Goal: Information Seeking & Learning: Learn about a topic

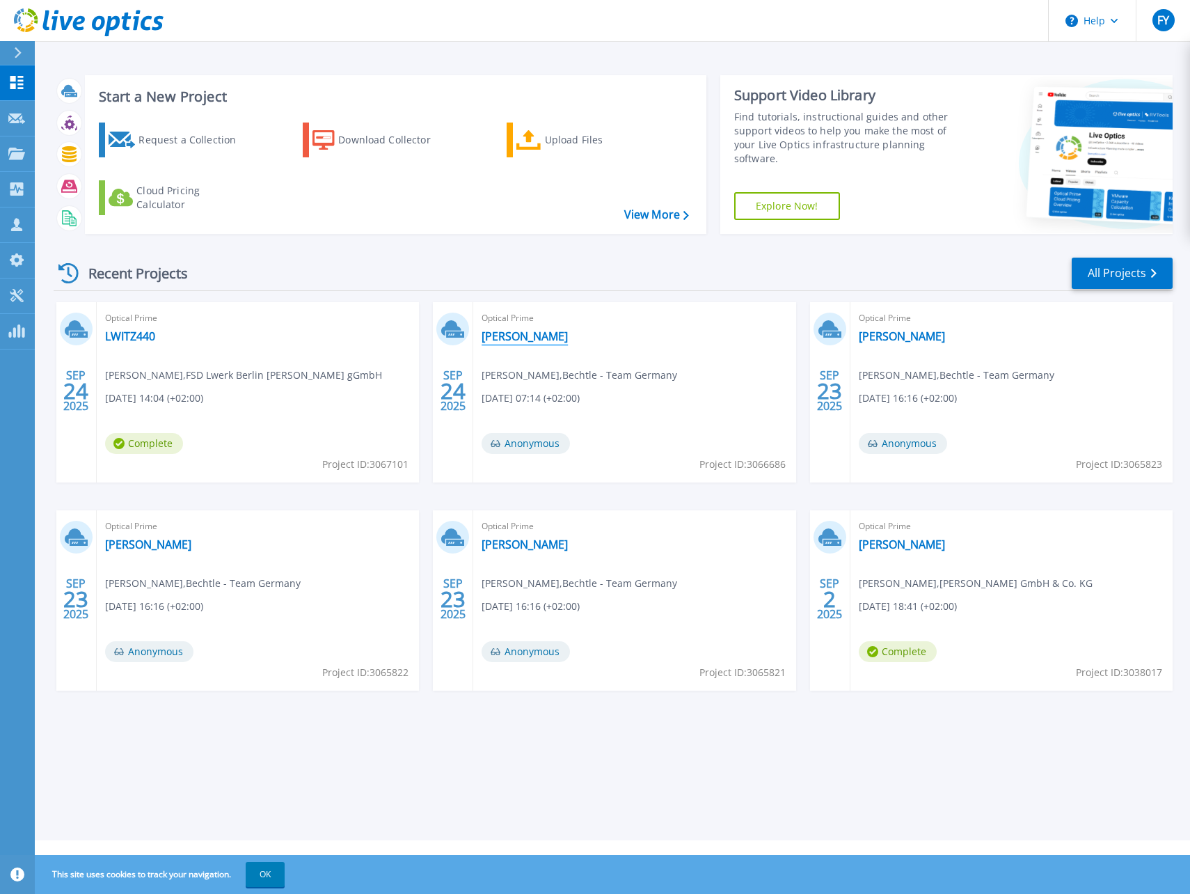
click at [509, 336] on link "[PERSON_NAME]" at bounding box center [525, 336] width 86 height 14
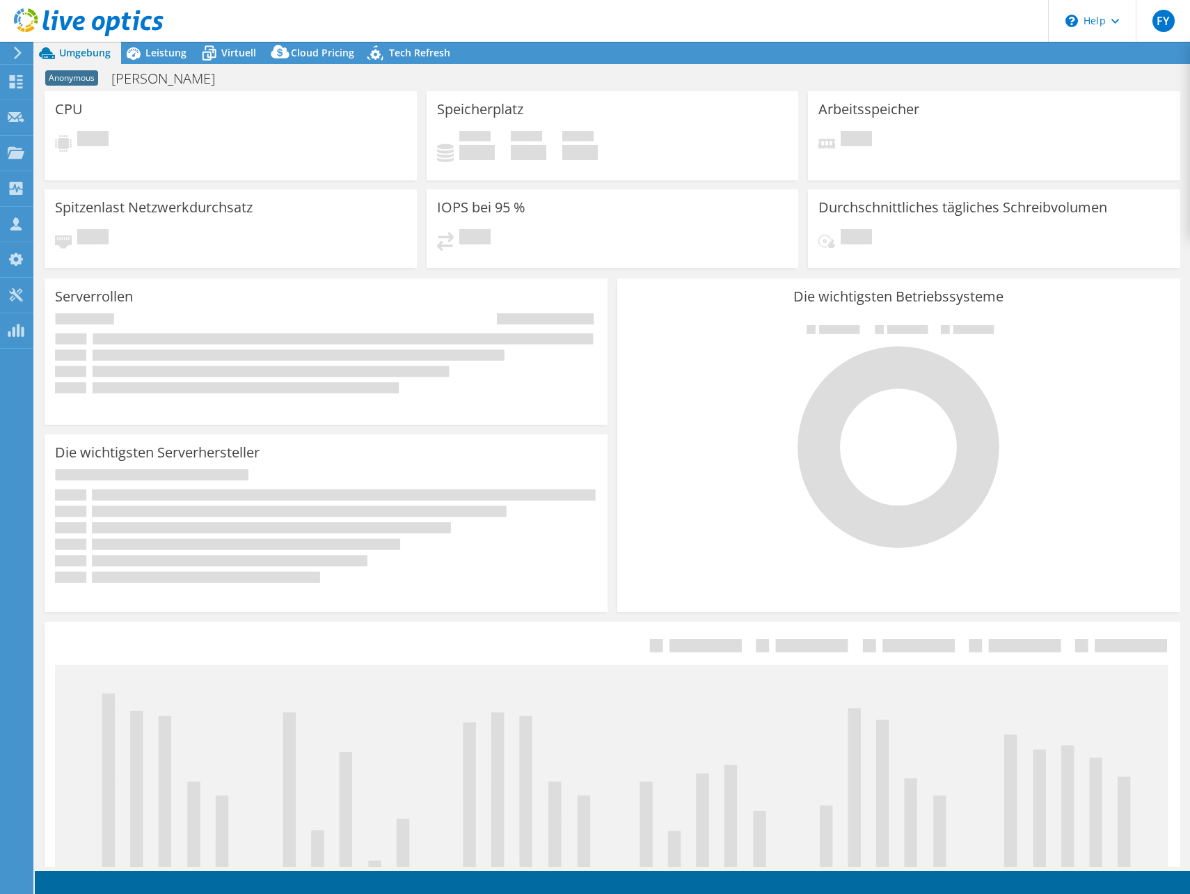
select select "USD"
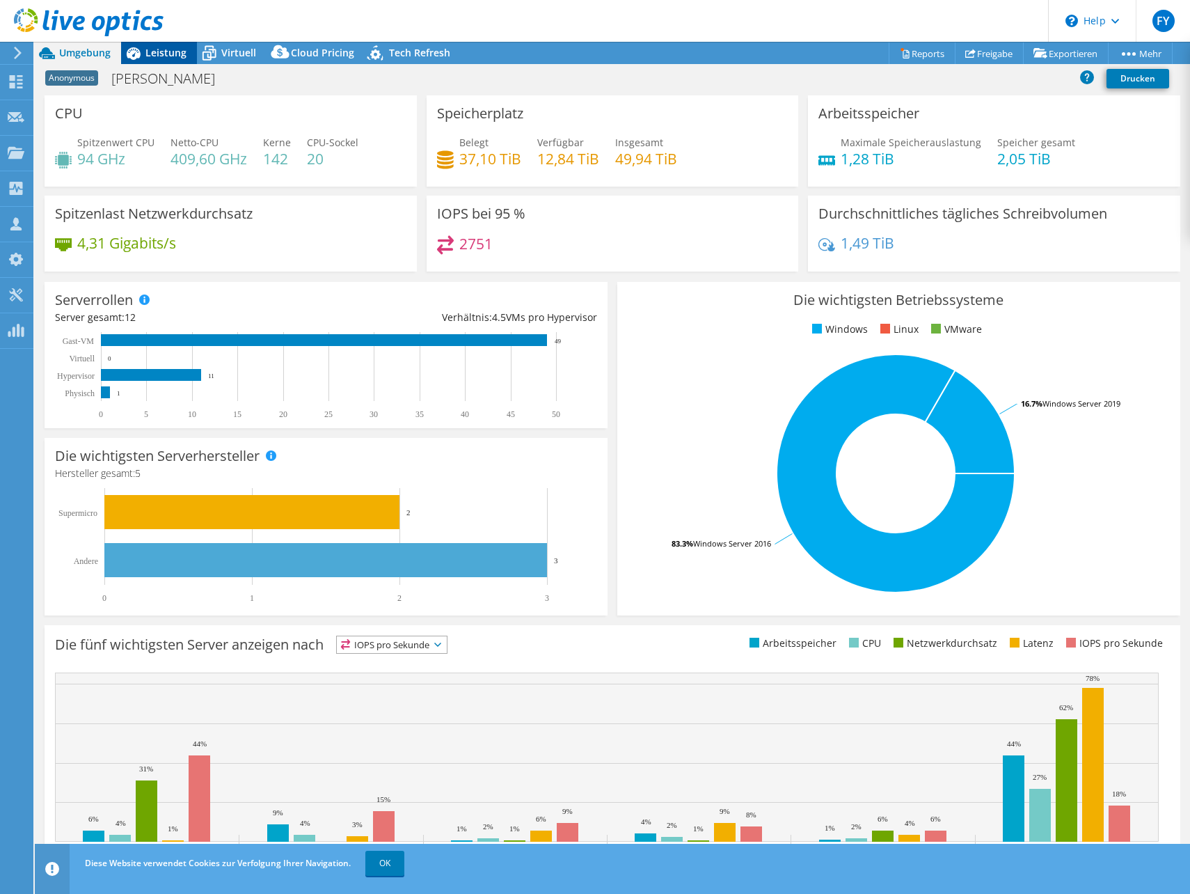
click at [185, 54] on span "Leistung" at bounding box center [165, 52] width 41 height 13
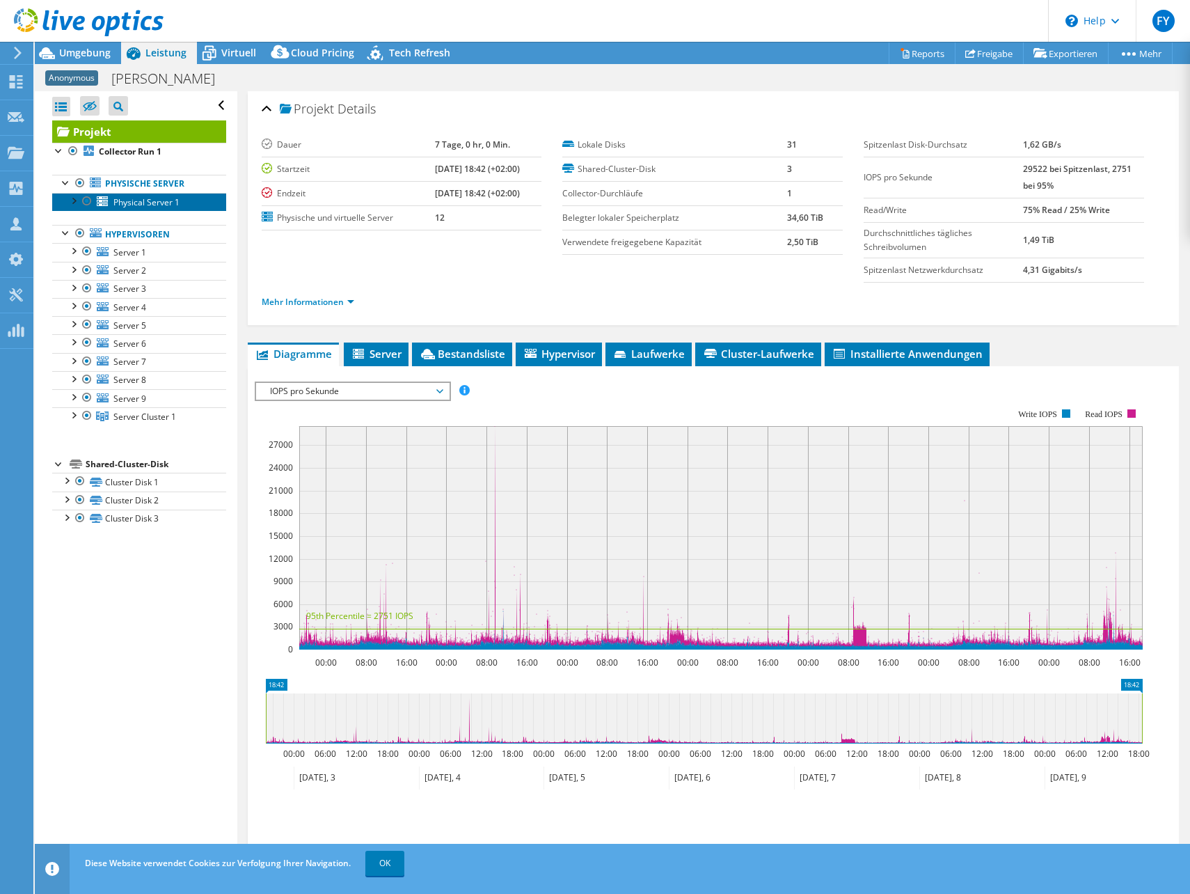
click at [127, 204] on span "Physical Server 1" at bounding box center [146, 202] width 66 height 12
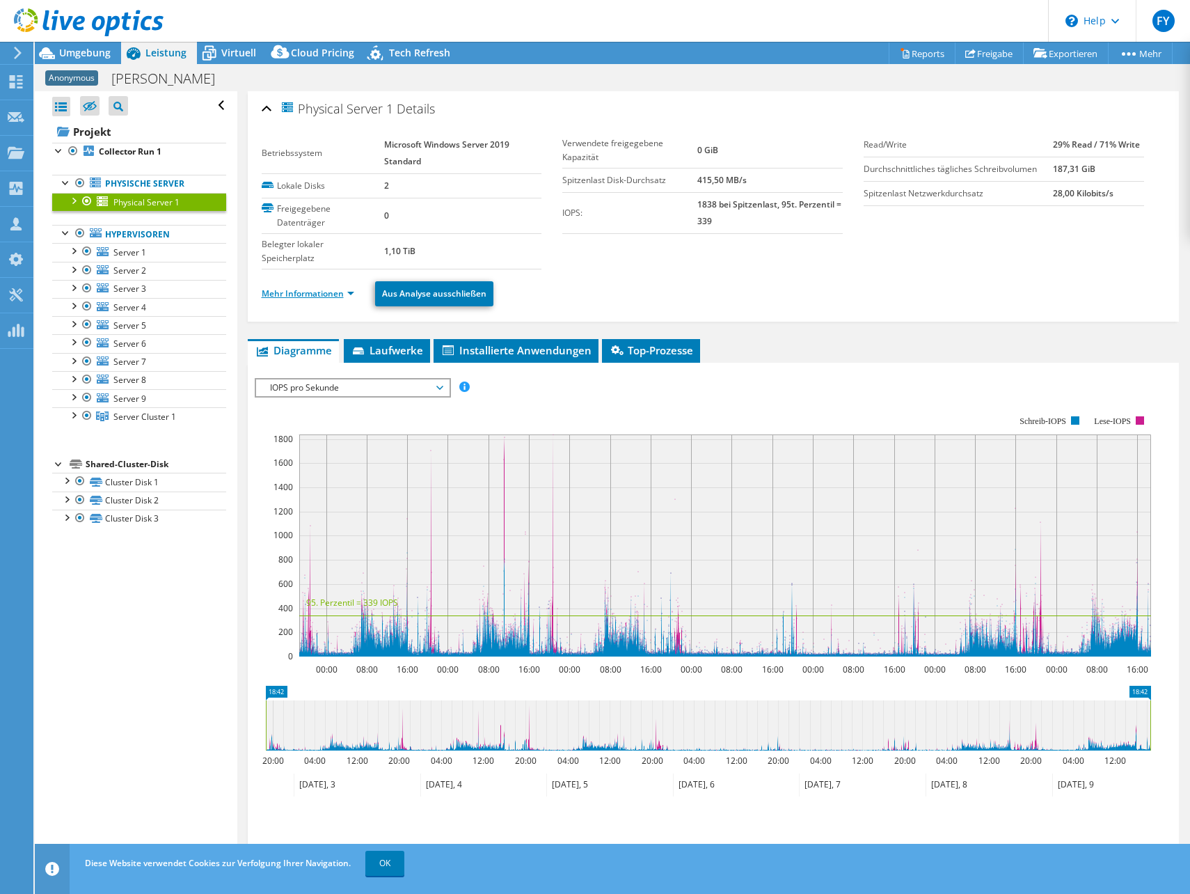
click at [317, 296] on link "Mehr Informationen" at bounding box center [308, 293] width 93 height 12
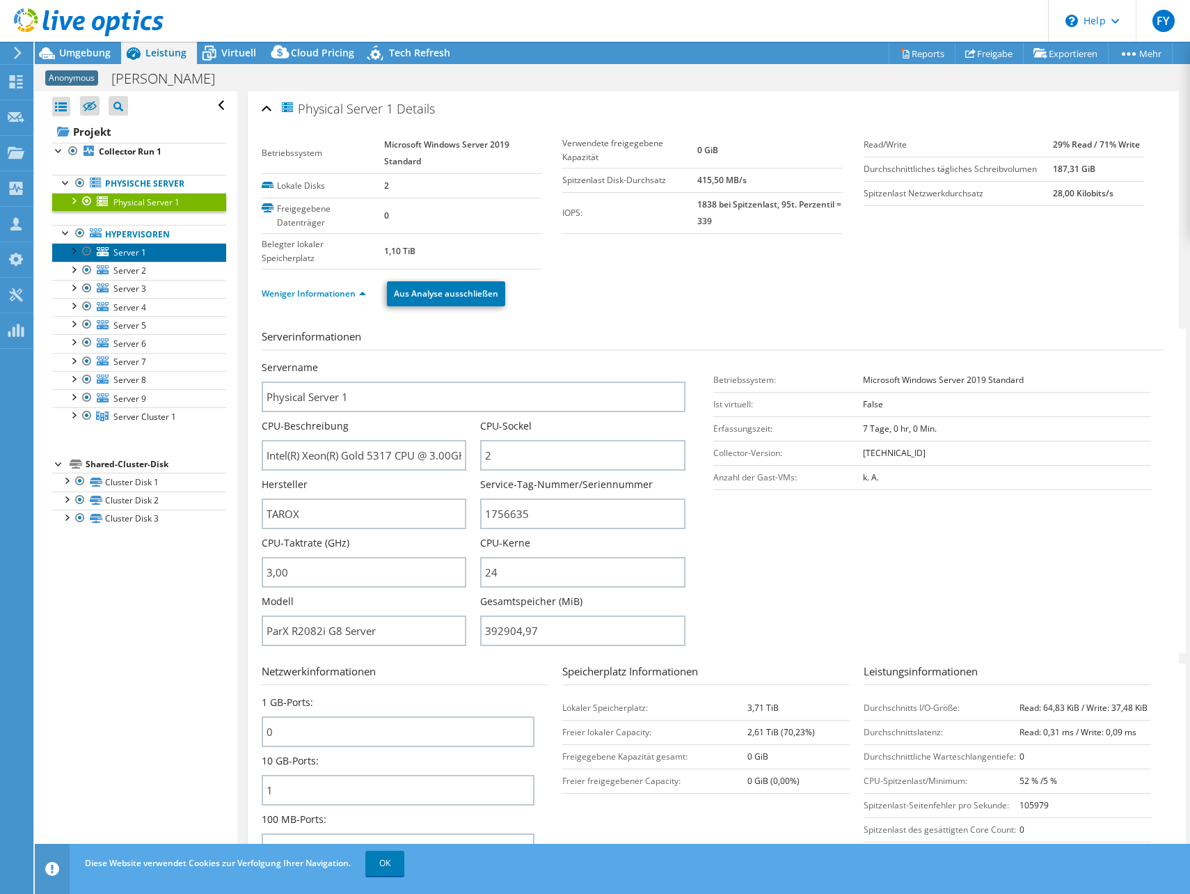
click at [129, 255] on span "Server 1" at bounding box center [129, 252] width 33 height 12
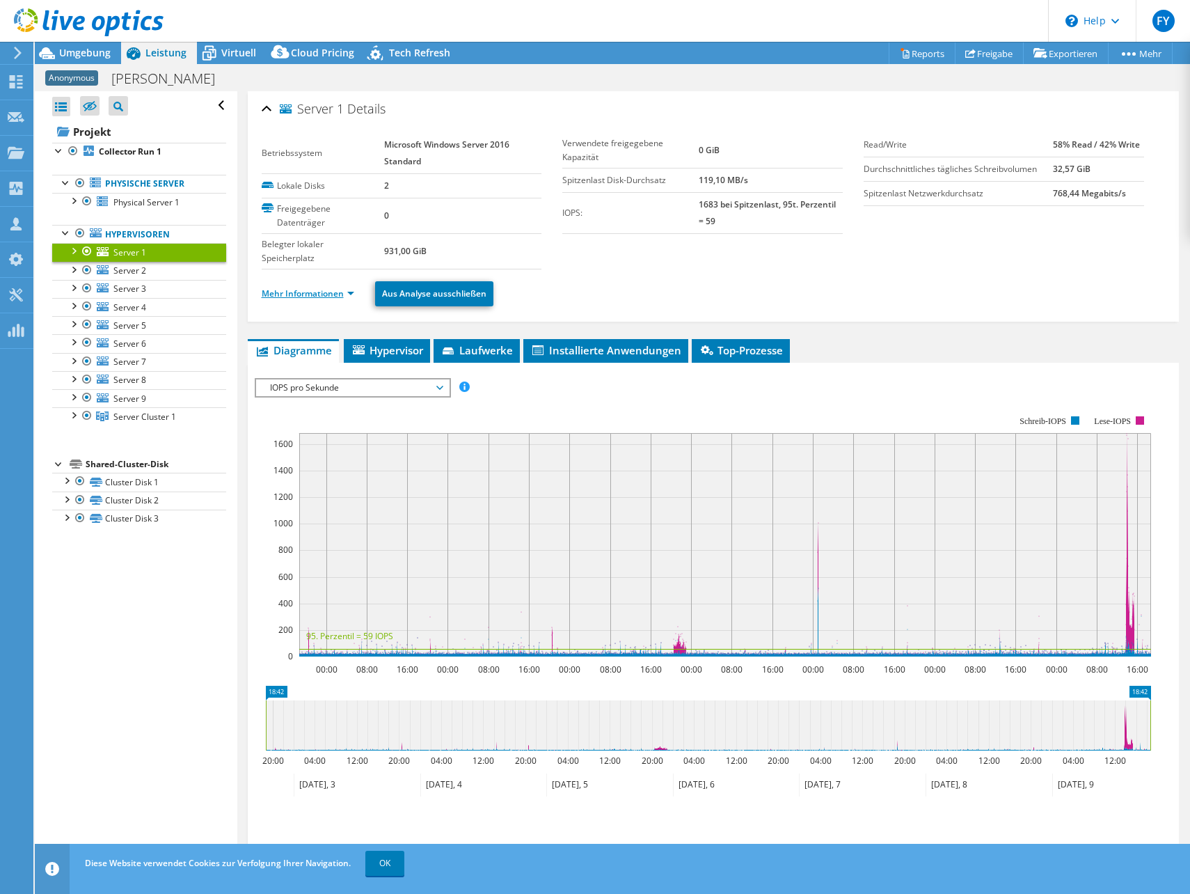
click at [321, 288] on link "Mehr Informationen" at bounding box center [308, 293] width 93 height 12
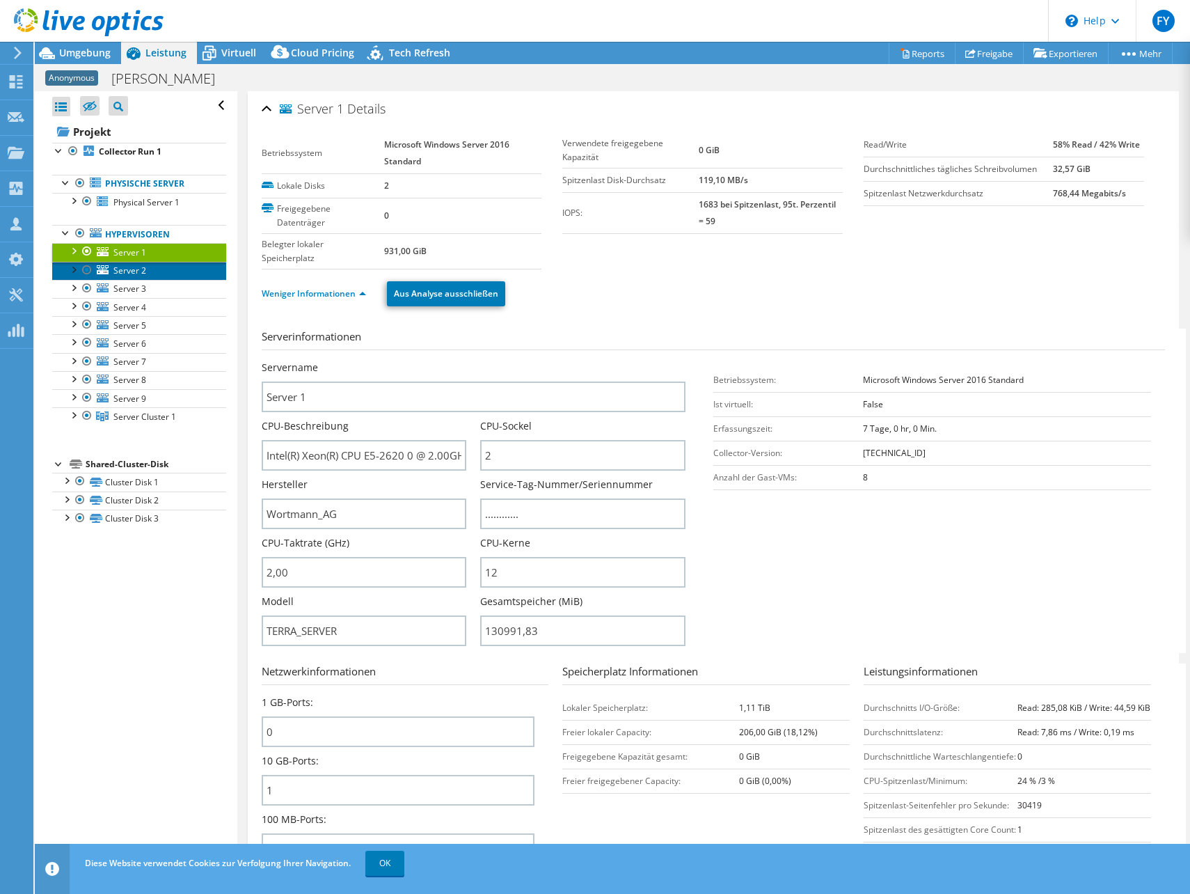
click at [125, 276] on span "Server 2" at bounding box center [129, 270] width 33 height 12
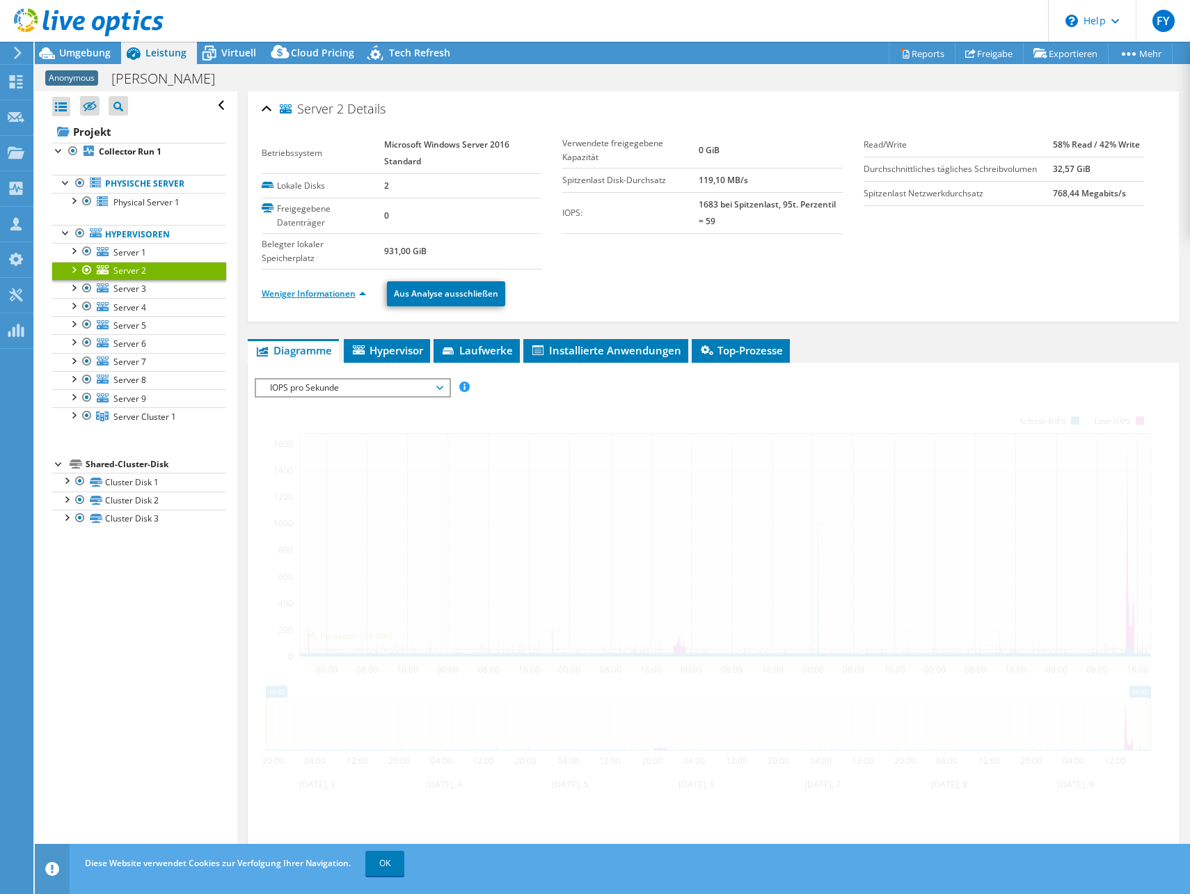
click at [358, 294] on link "Weniger Informationen" at bounding box center [314, 293] width 104 height 12
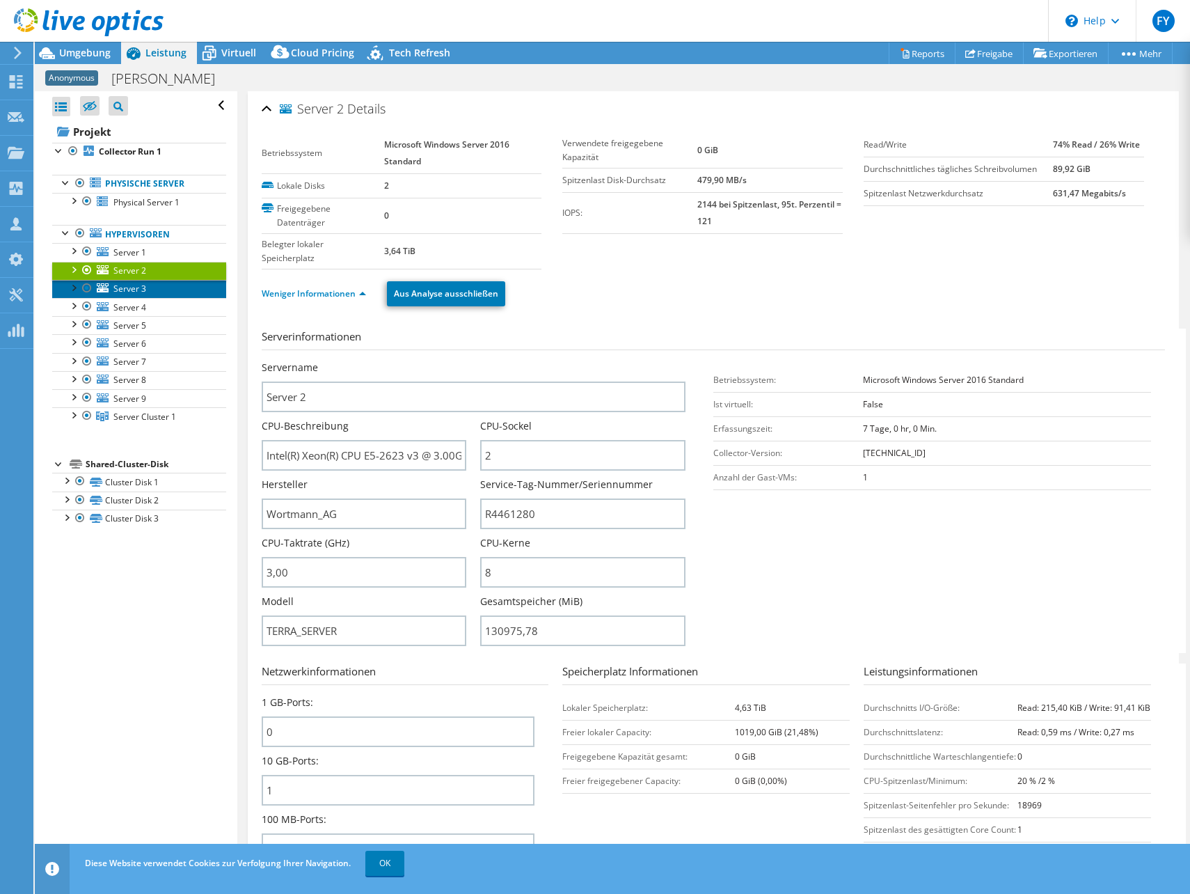
click at [119, 285] on span "Server 3" at bounding box center [129, 289] width 33 height 12
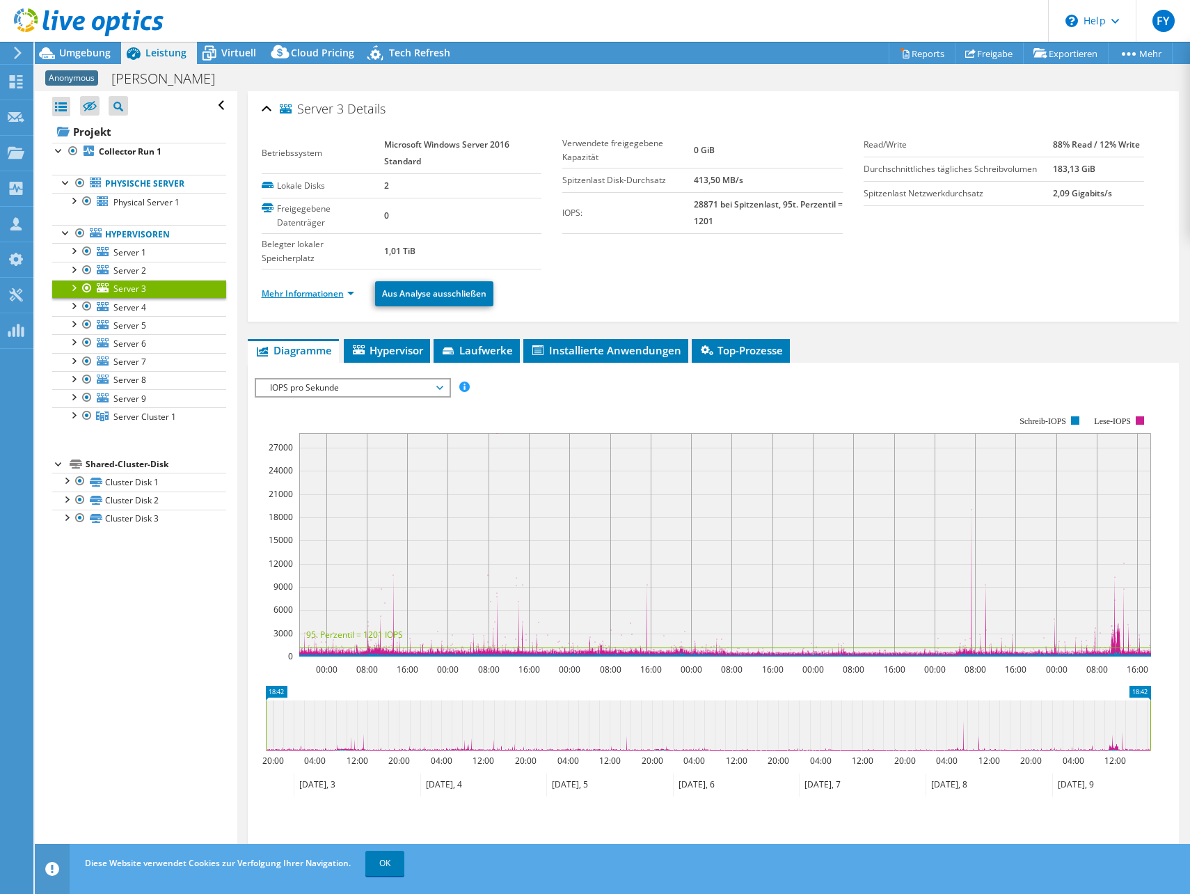
click at [319, 297] on link "Mehr Informationen" at bounding box center [308, 293] width 93 height 12
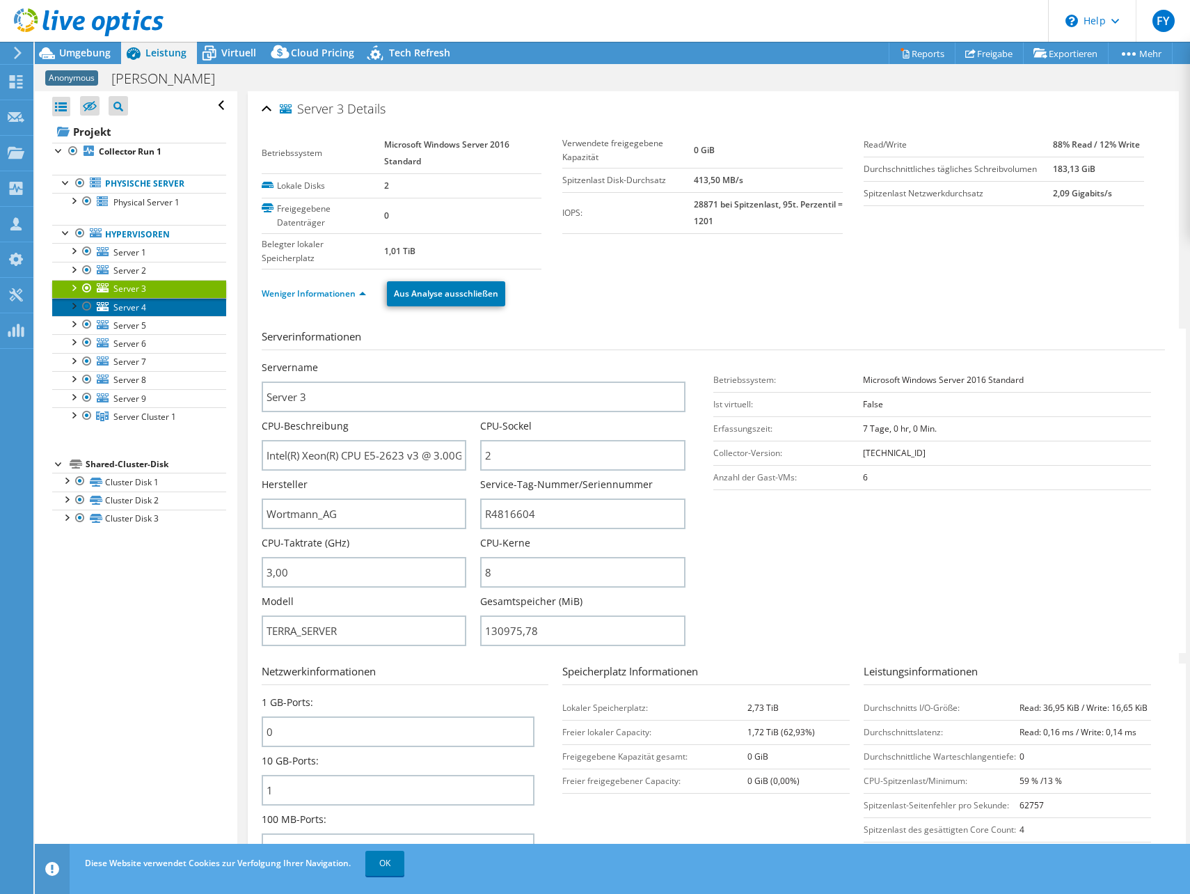
click at [150, 310] on link "Server 4" at bounding box center [139, 307] width 174 height 18
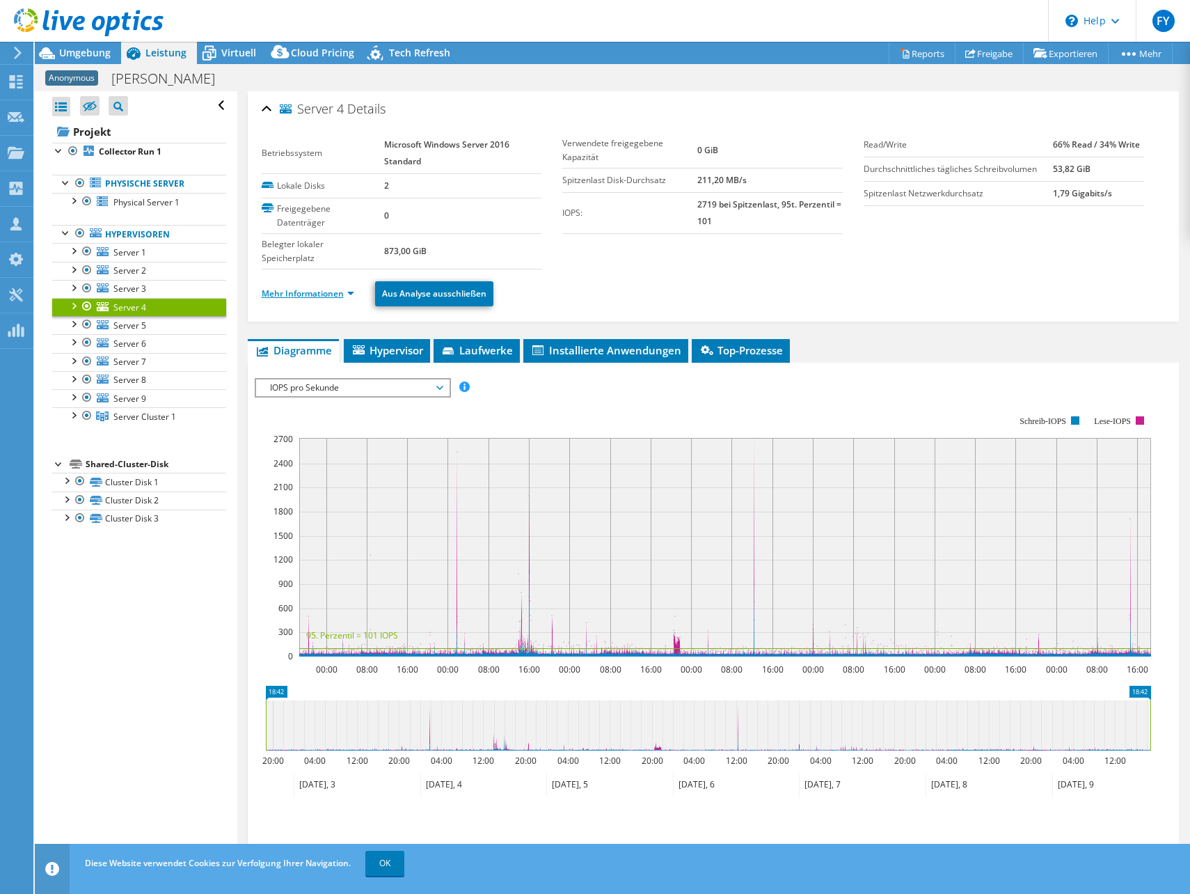
click at [311, 294] on link "Mehr Informationen" at bounding box center [308, 293] width 93 height 12
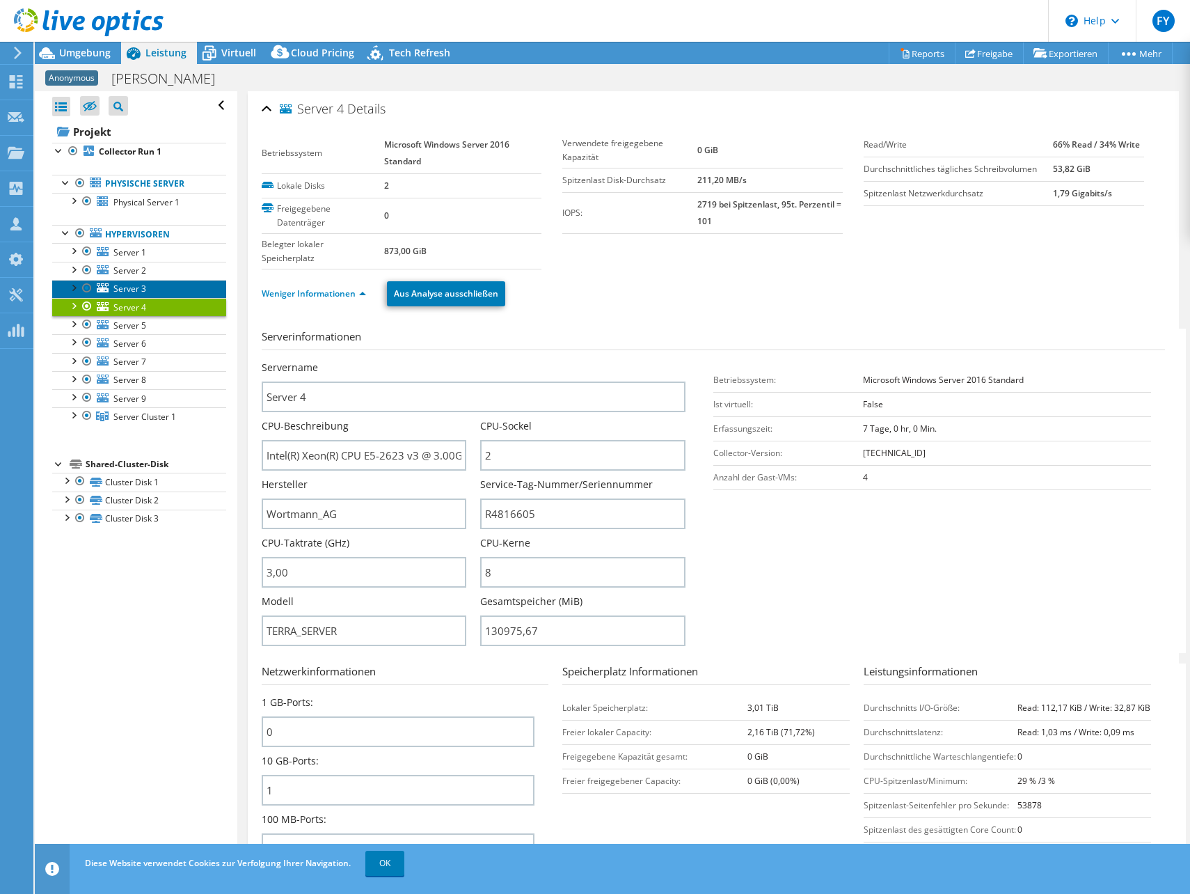
click at [154, 289] on link "Server 3" at bounding box center [139, 289] width 174 height 18
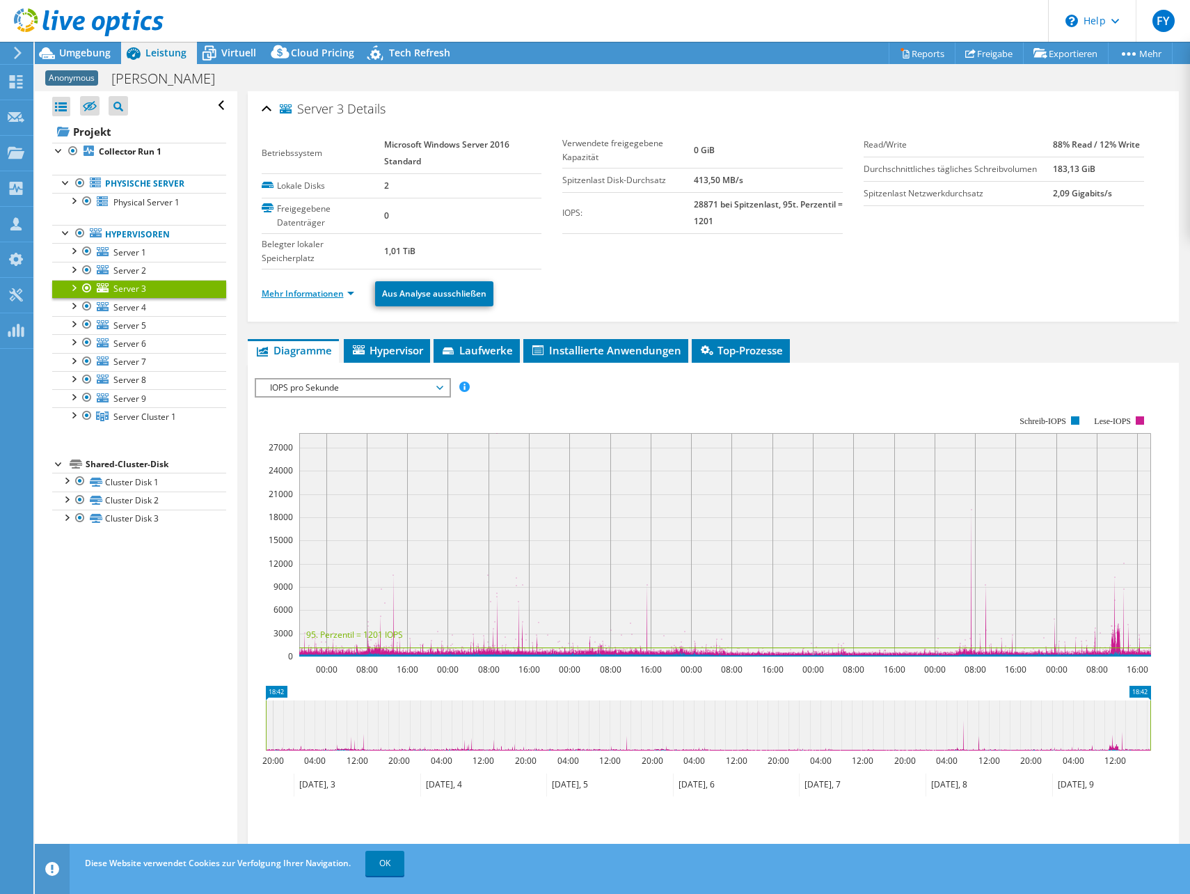
click at [321, 294] on link "Mehr Informationen" at bounding box center [308, 293] width 93 height 12
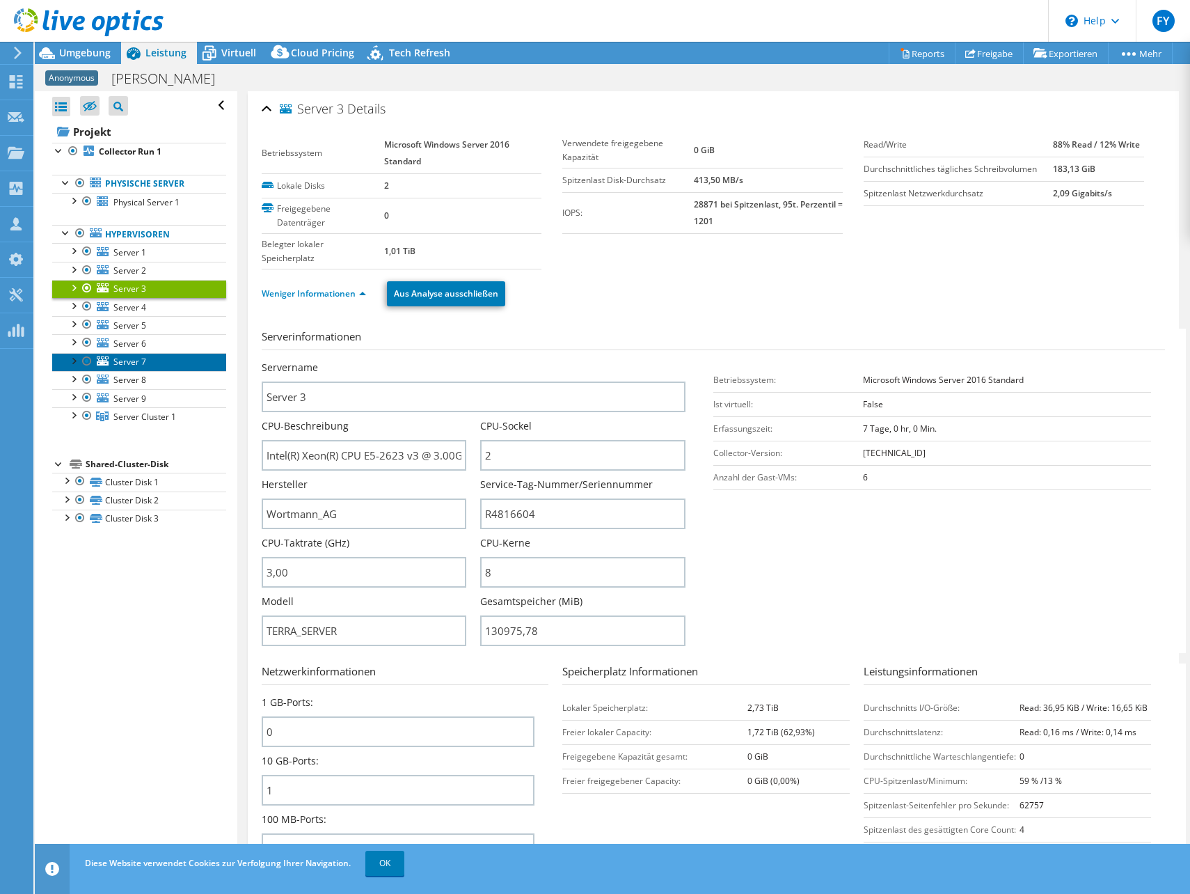
click at [142, 363] on span "Server 7" at bounding box center [129, 362] width 33 height 12
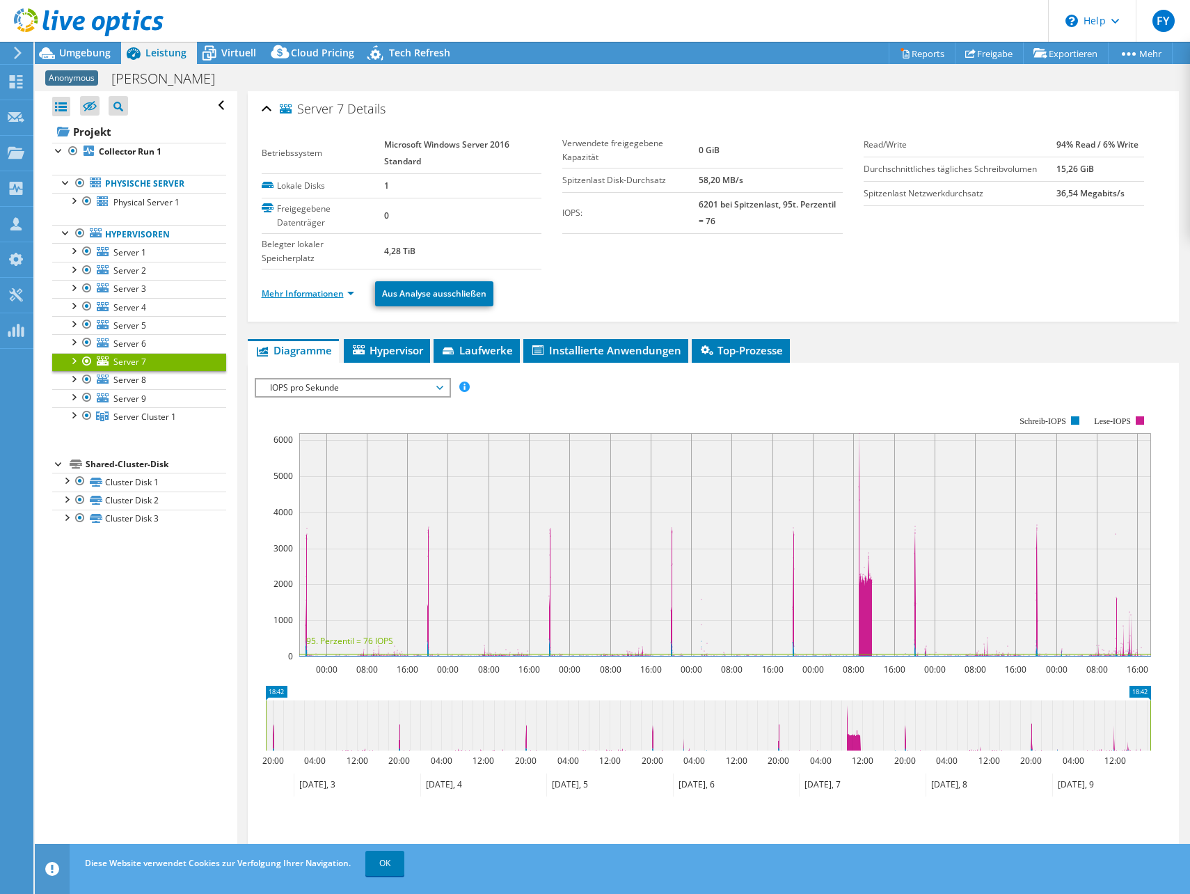
click at [312, 288] on link "Mehr Informationen" at bounding box center [308, 293] width 93 height 12
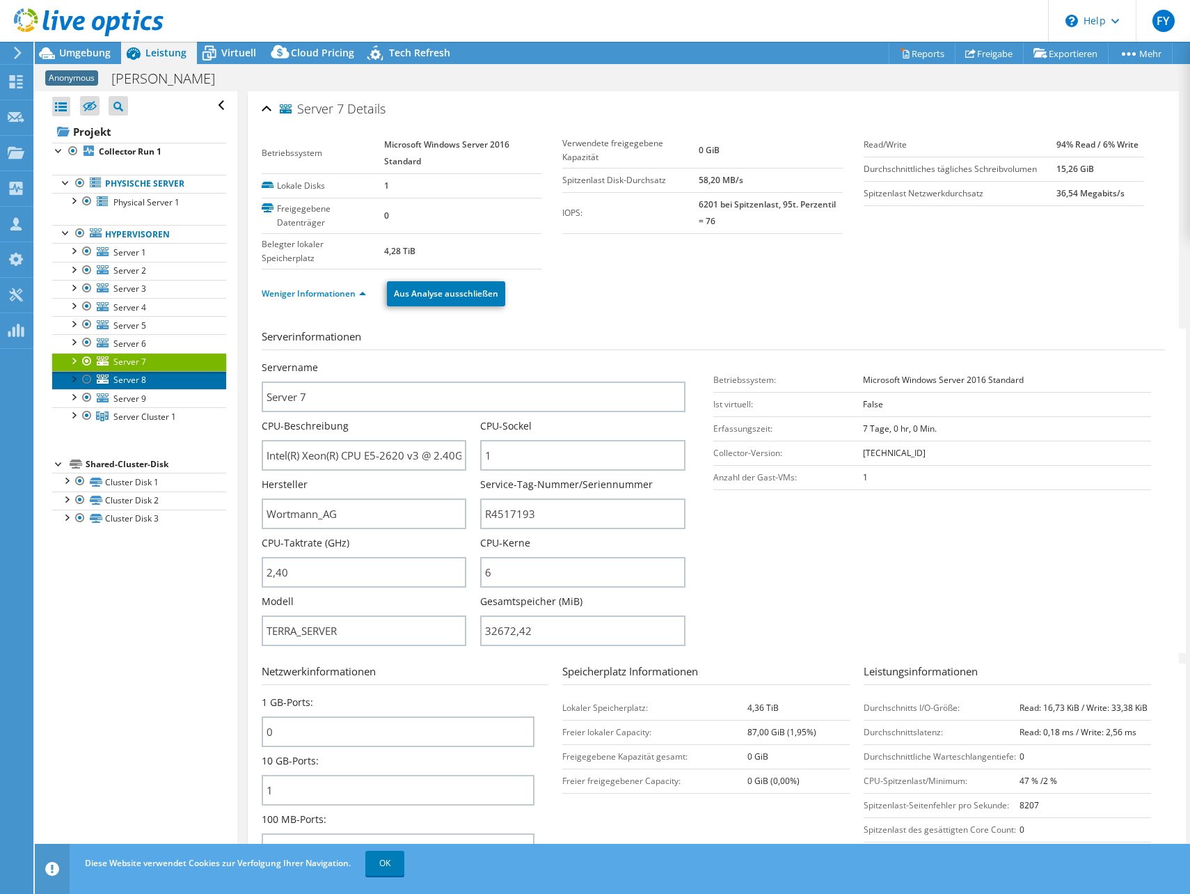
click at [133, 381] on span "Server 8" at bounding box center [129, 380] width 33 height 12
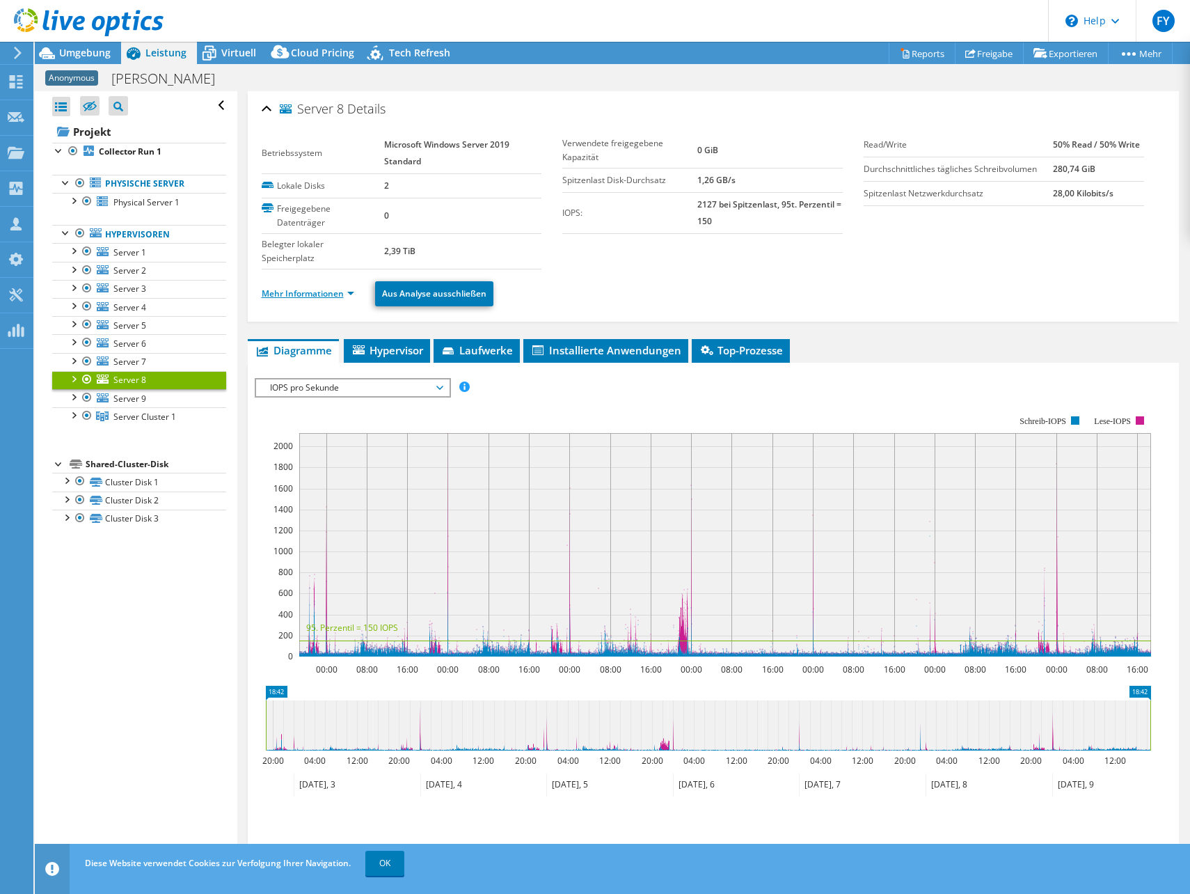
click at [326, 294] on link "Mehr Informationen" at bounding box center [308, 293] width 93 height 12
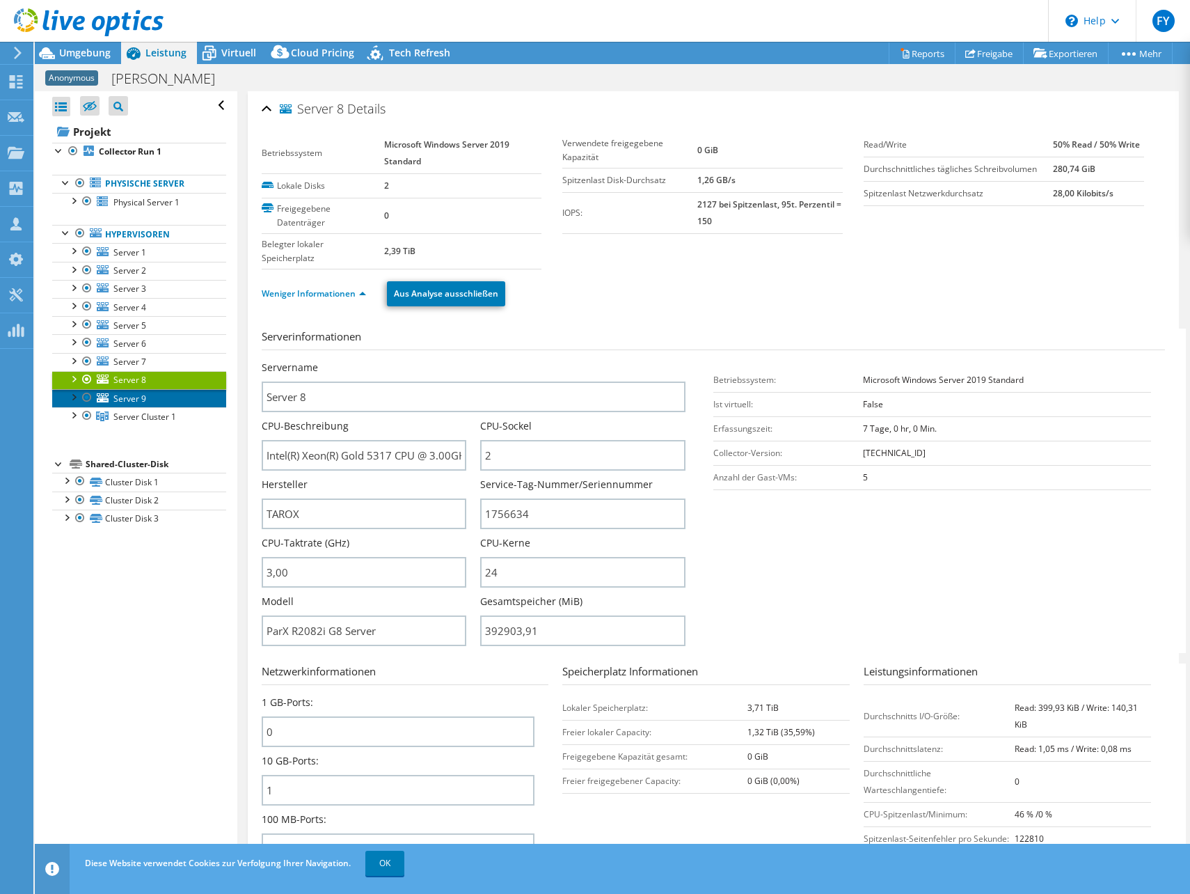
click at [109, 396] on link "Server 9" at bounding box center [139, 398] width 174 height 18
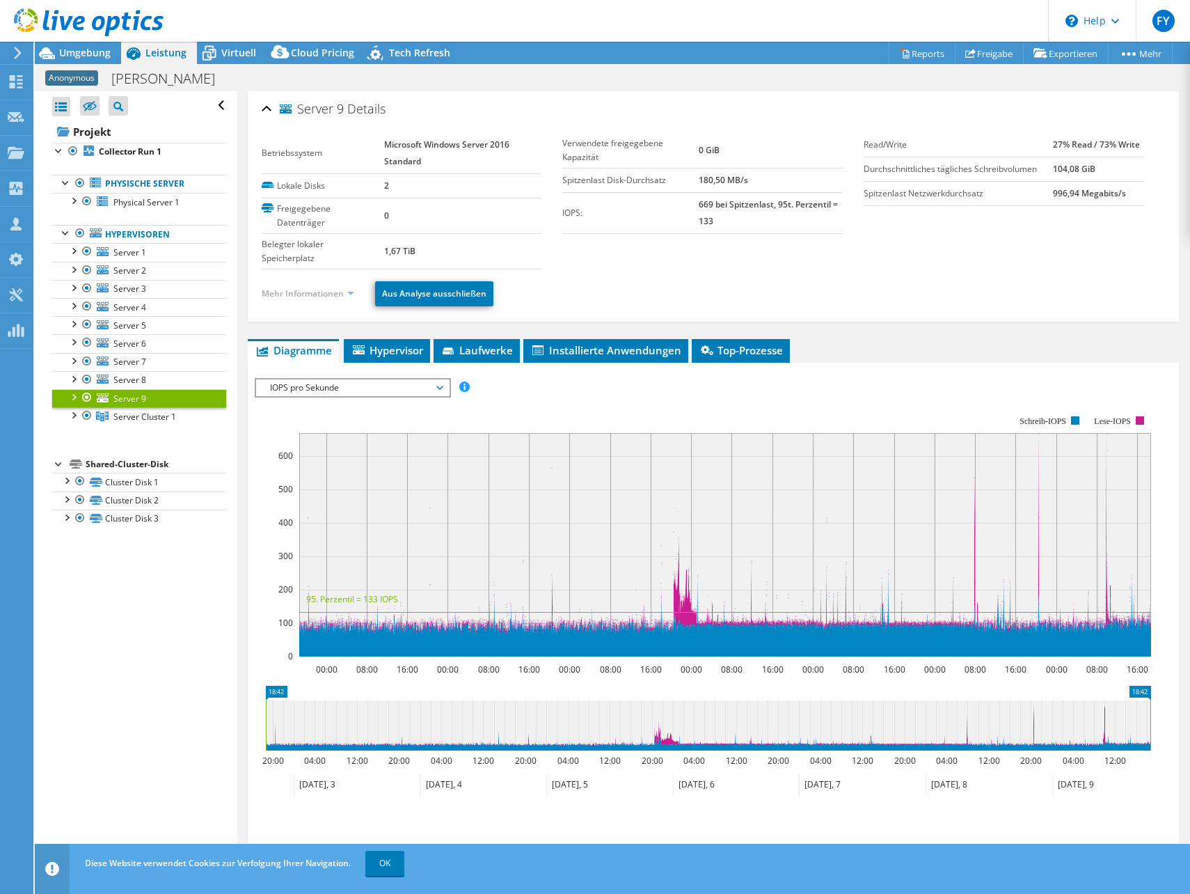
select select "USD"
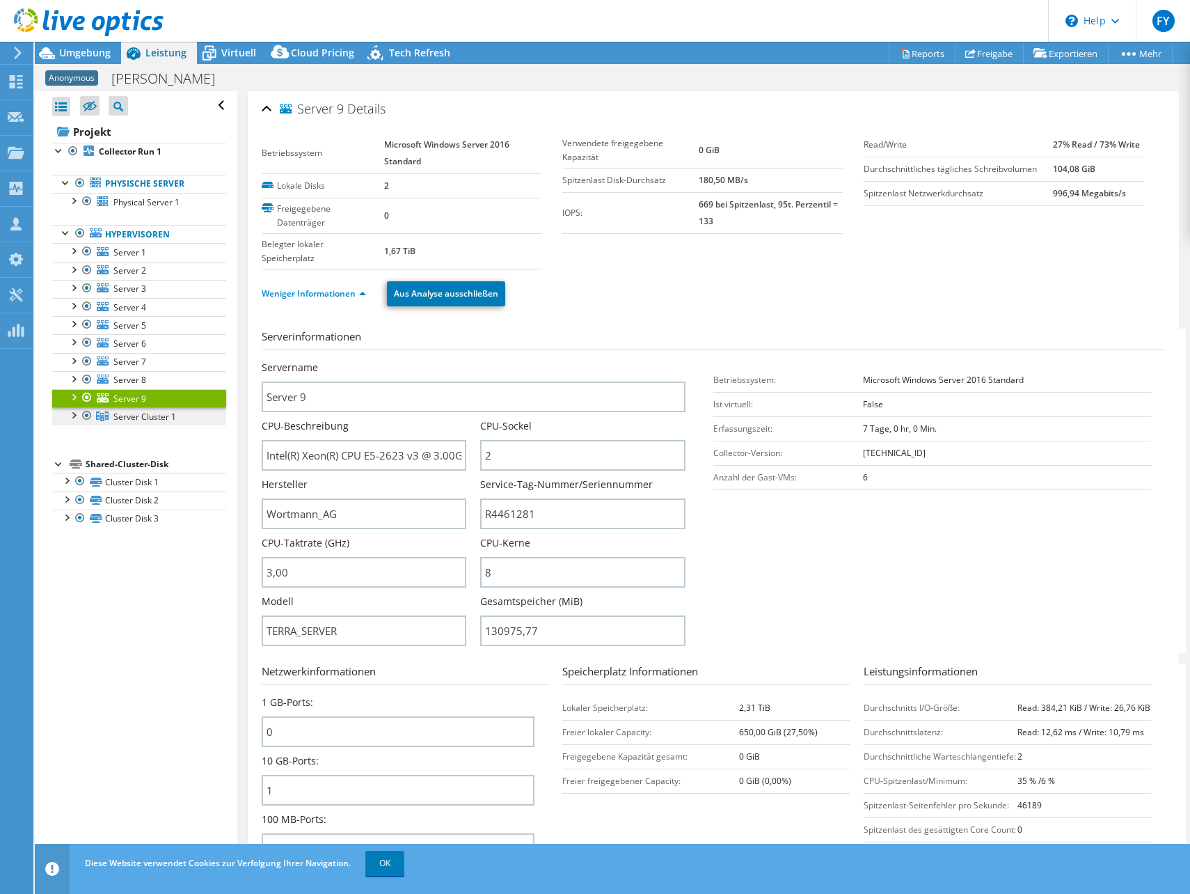
click at [158, 418] on span "Server Cluster 1" at bounding box center [144, 417] width 63 height 12
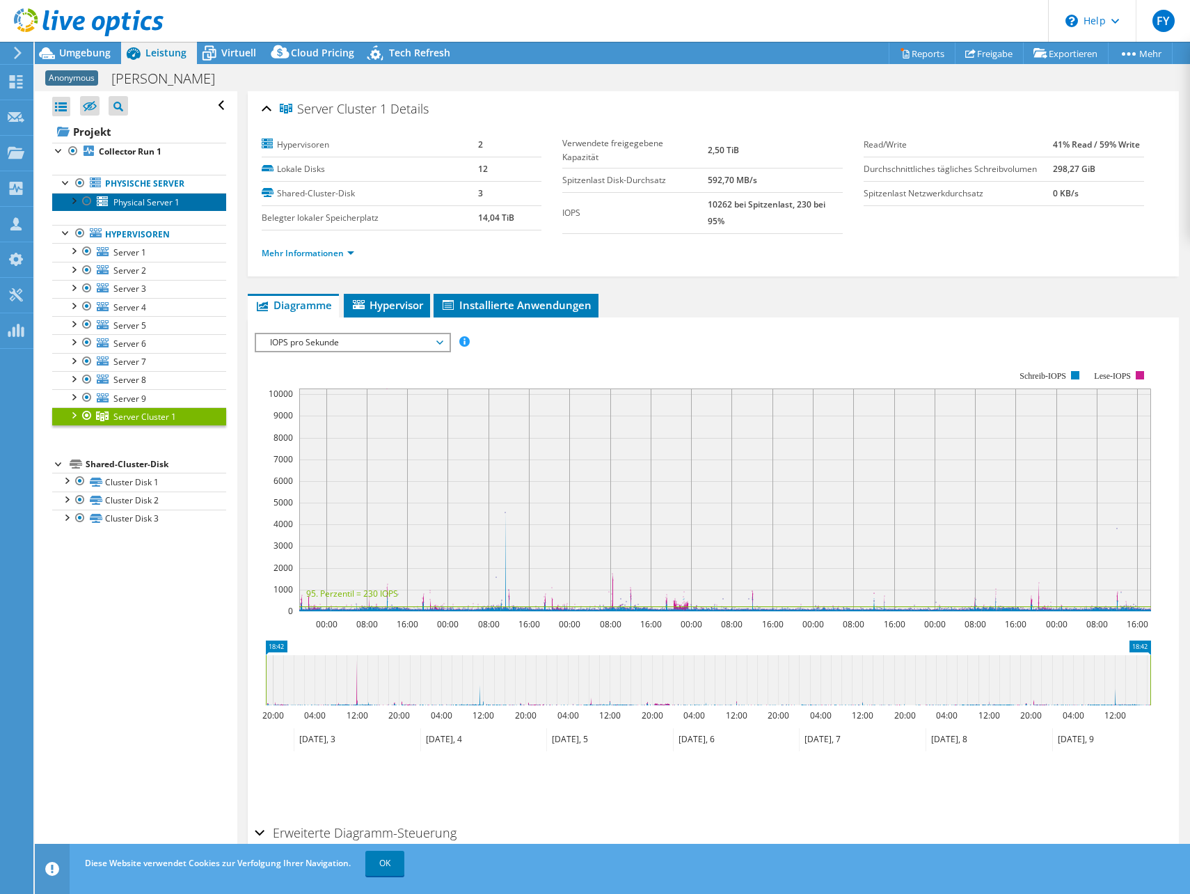
click at [133, 196] on span "Physical Server 1" at bounding box center [146, 202] width 66 height 12
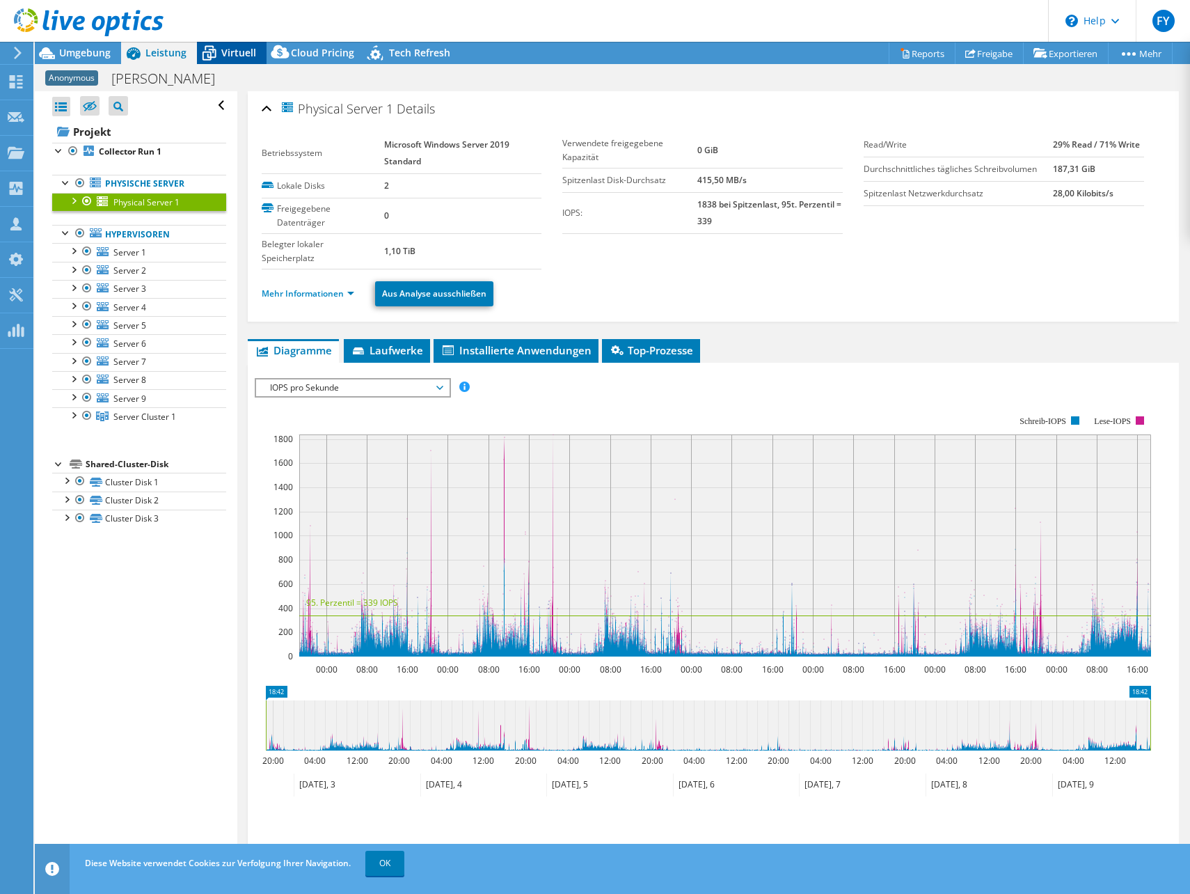
click at [230, 48] on span "Virtuell" at bounding box center [238, 52] width 35 height 13
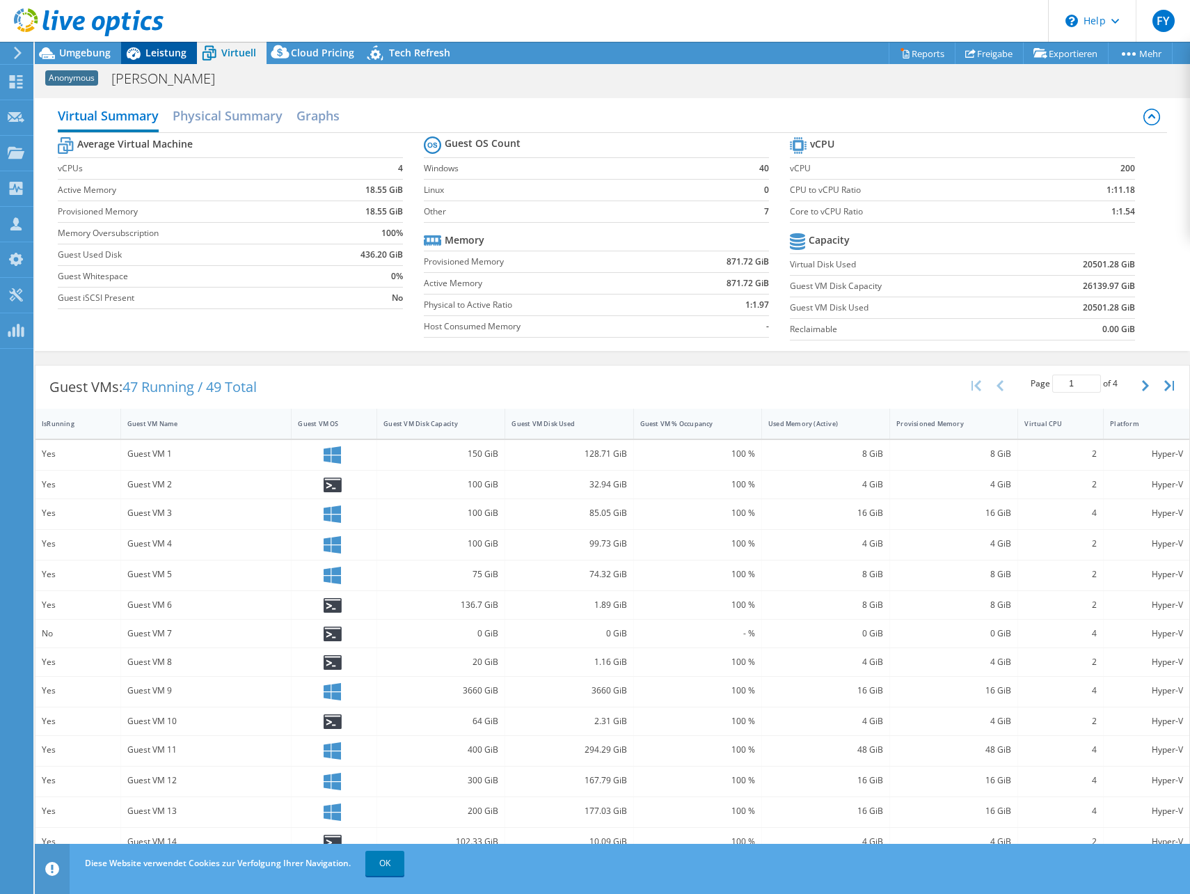
click at [169, 47] on span "Leistung" at bounding box center [165, 52] width 41 height 13
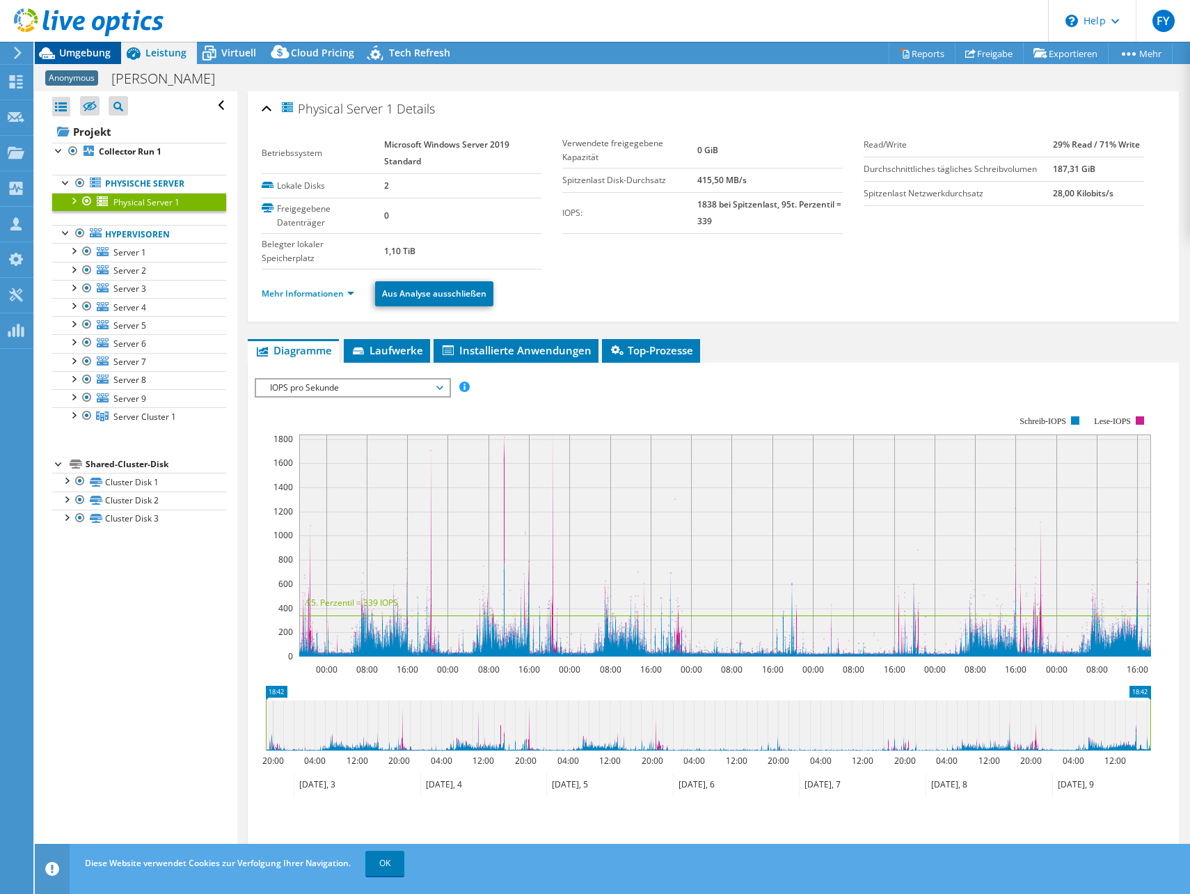
click at [100, 49] on span "Umgebung" at bounding box center [84, 52] width 51 height 13
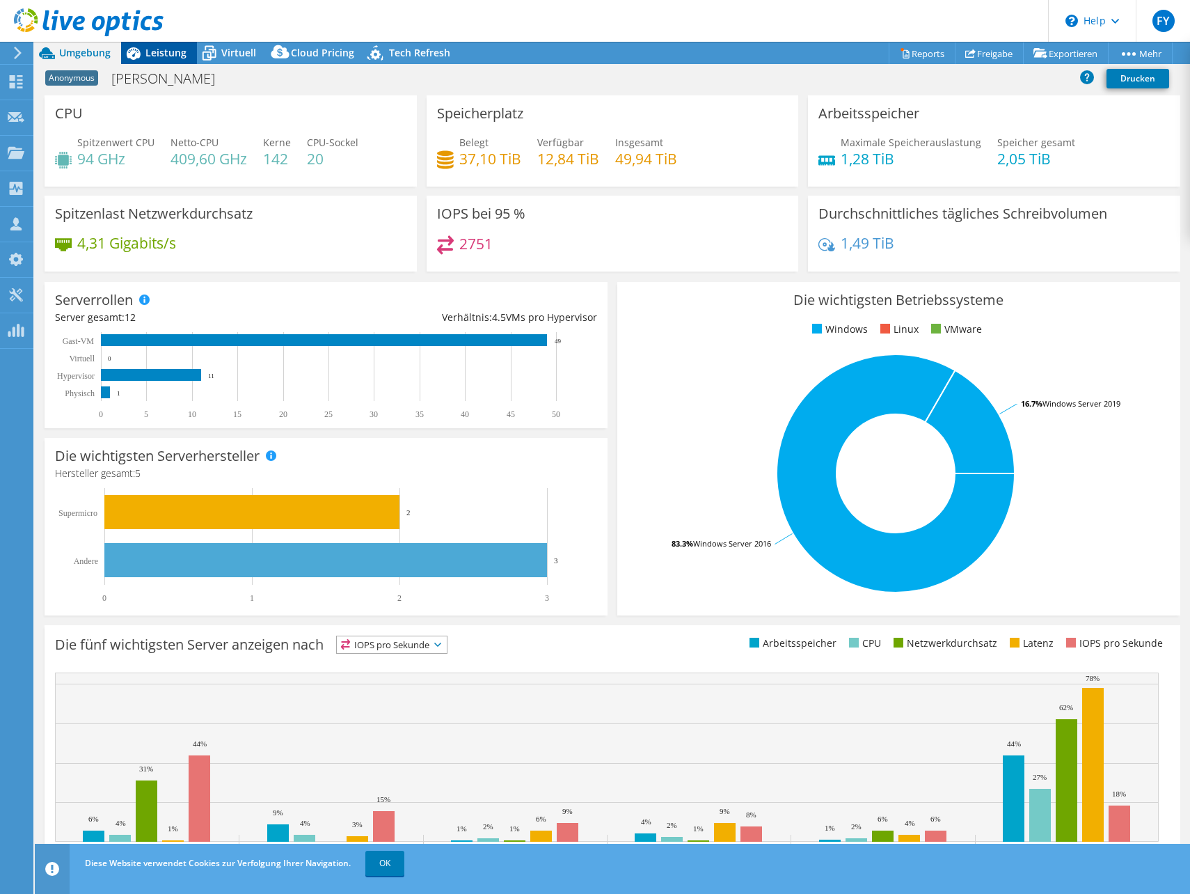
click at [156, 57] on span "Leistung" at bounding box center [165, 52] width 41 height 13
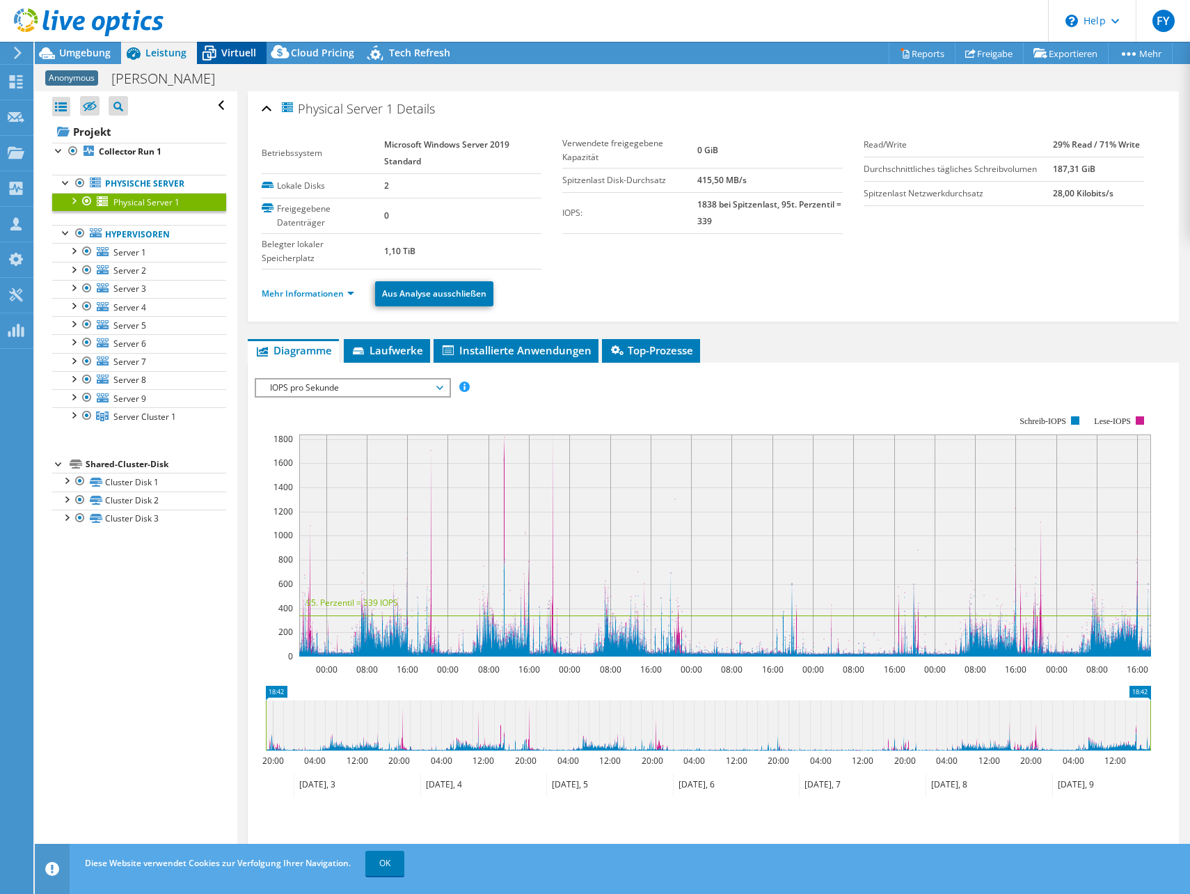
click at [219, 56] on icon at bounding box center [209, 53] width 24 height 24
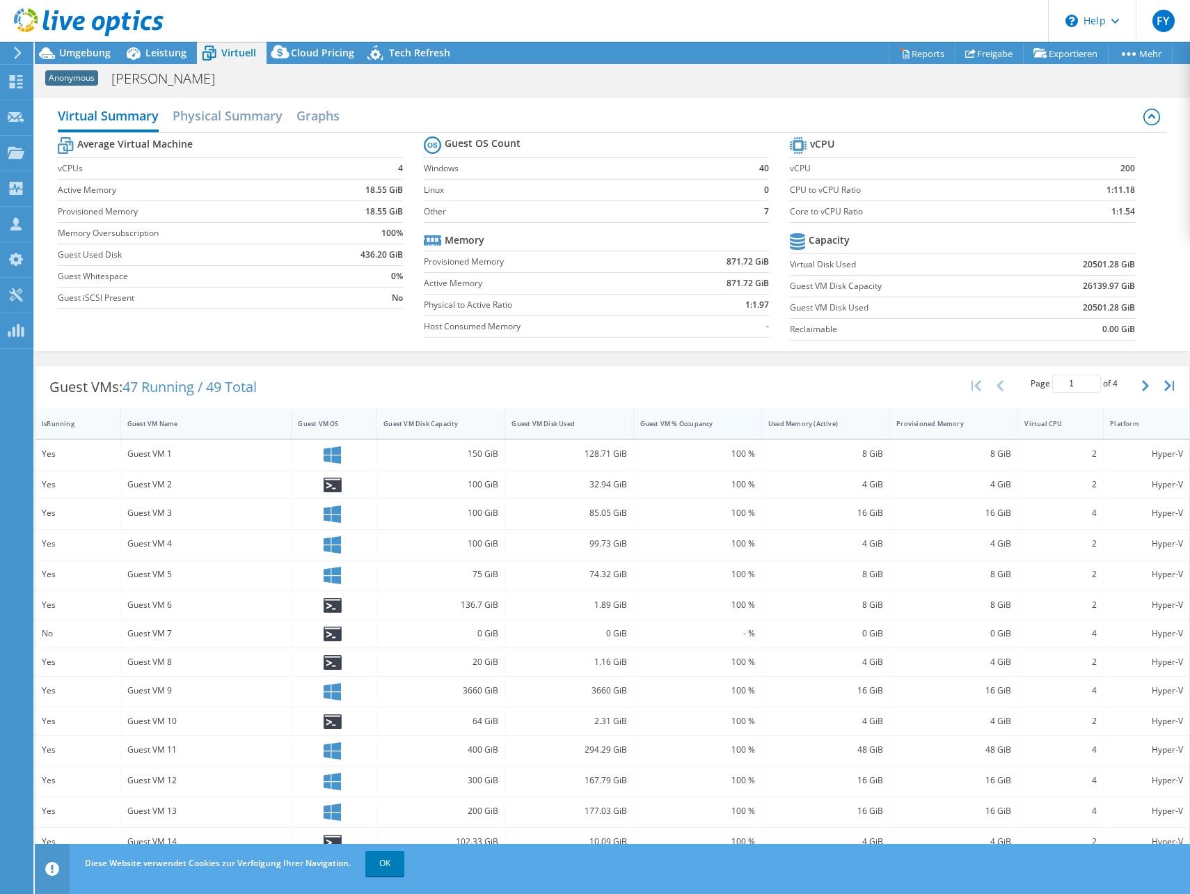
scroll to position [27, 0]
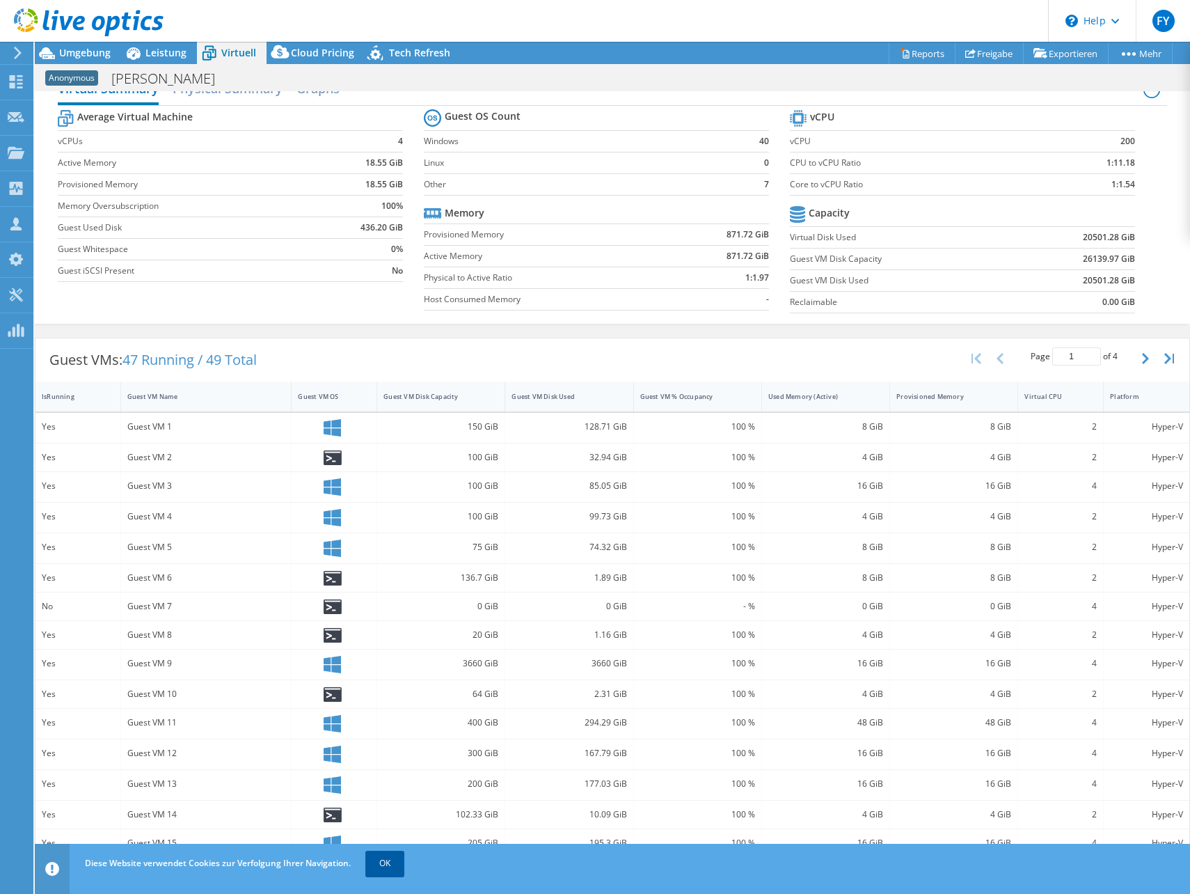
click at [392, 859] on link "OK" at bounding box center [384, 862] width 39 height 25
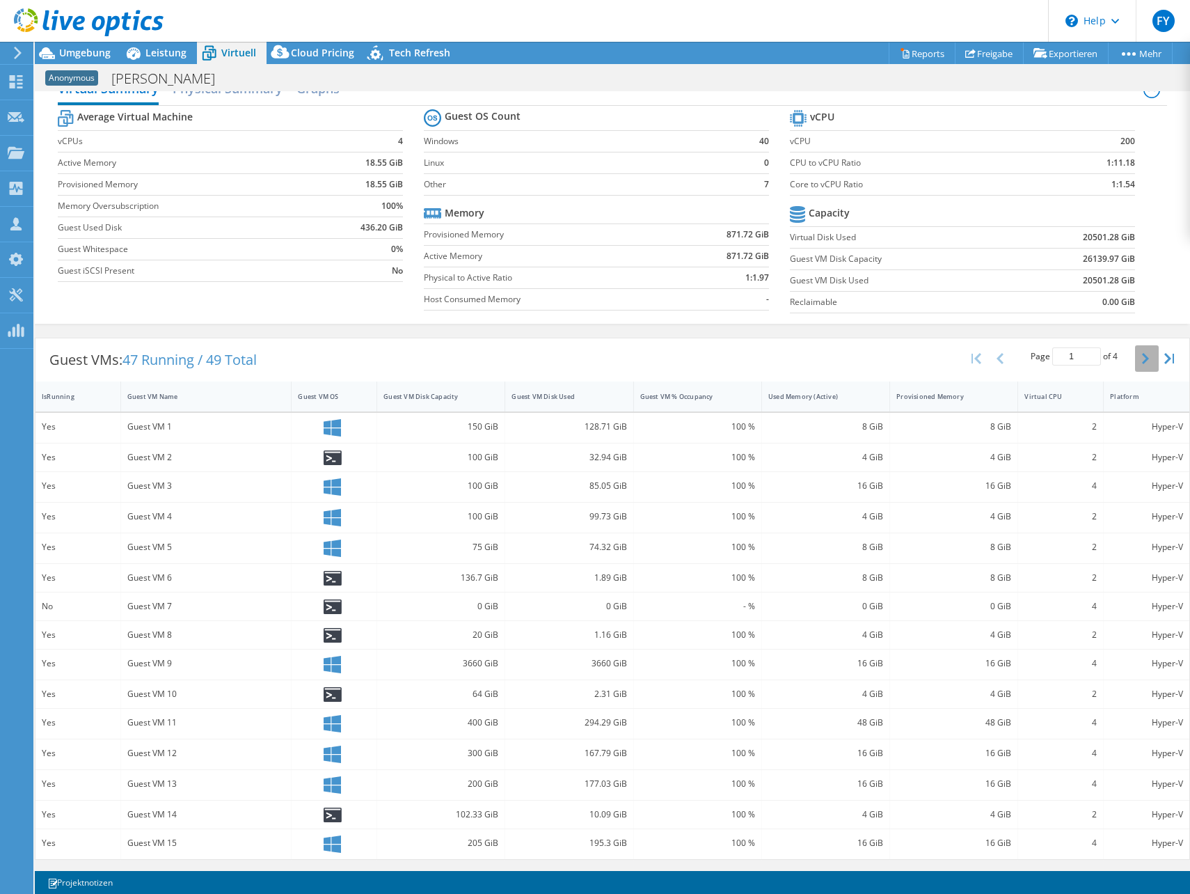
click at [1142, 353] on icon "button" at bounding box center [1145, 358] width 7 height 11
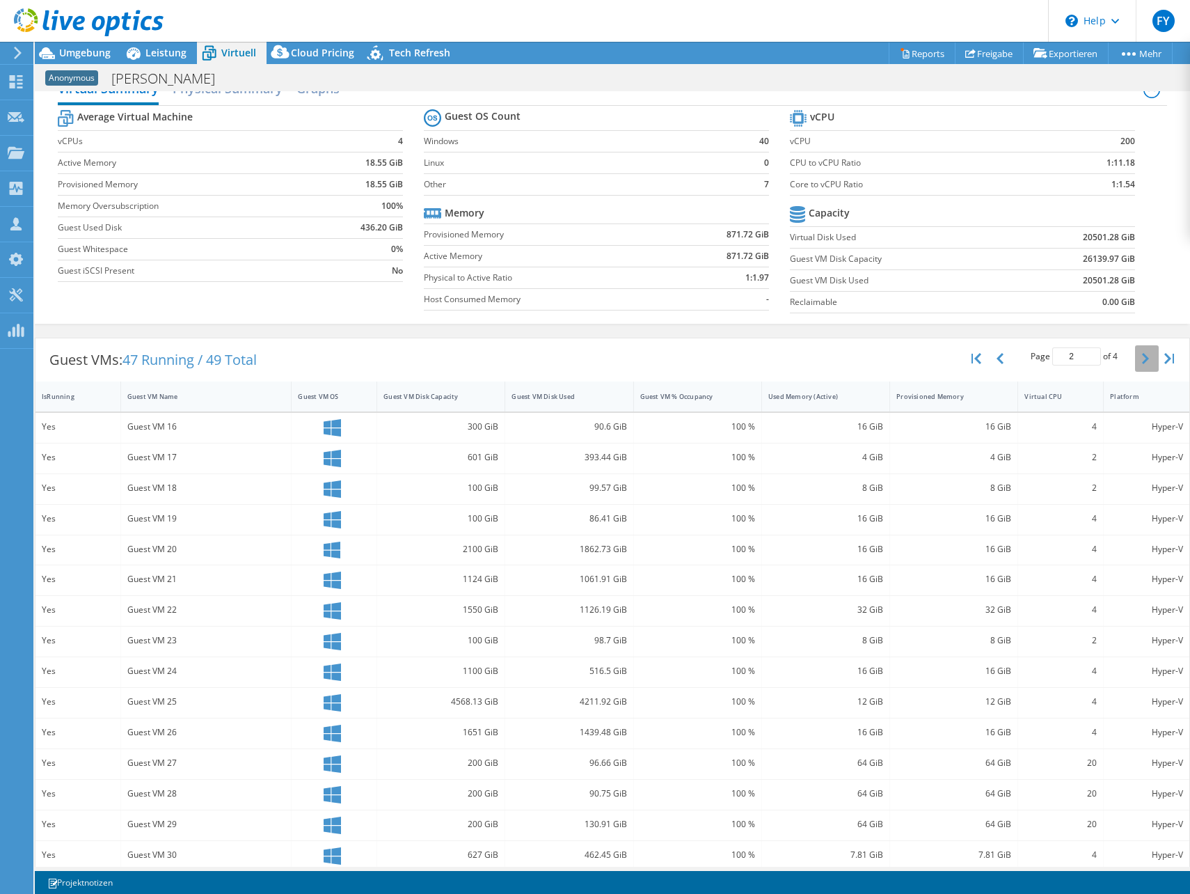
click at [1142, 353] on icon "button" at bounding box center [1145, 358] width 7 height 11
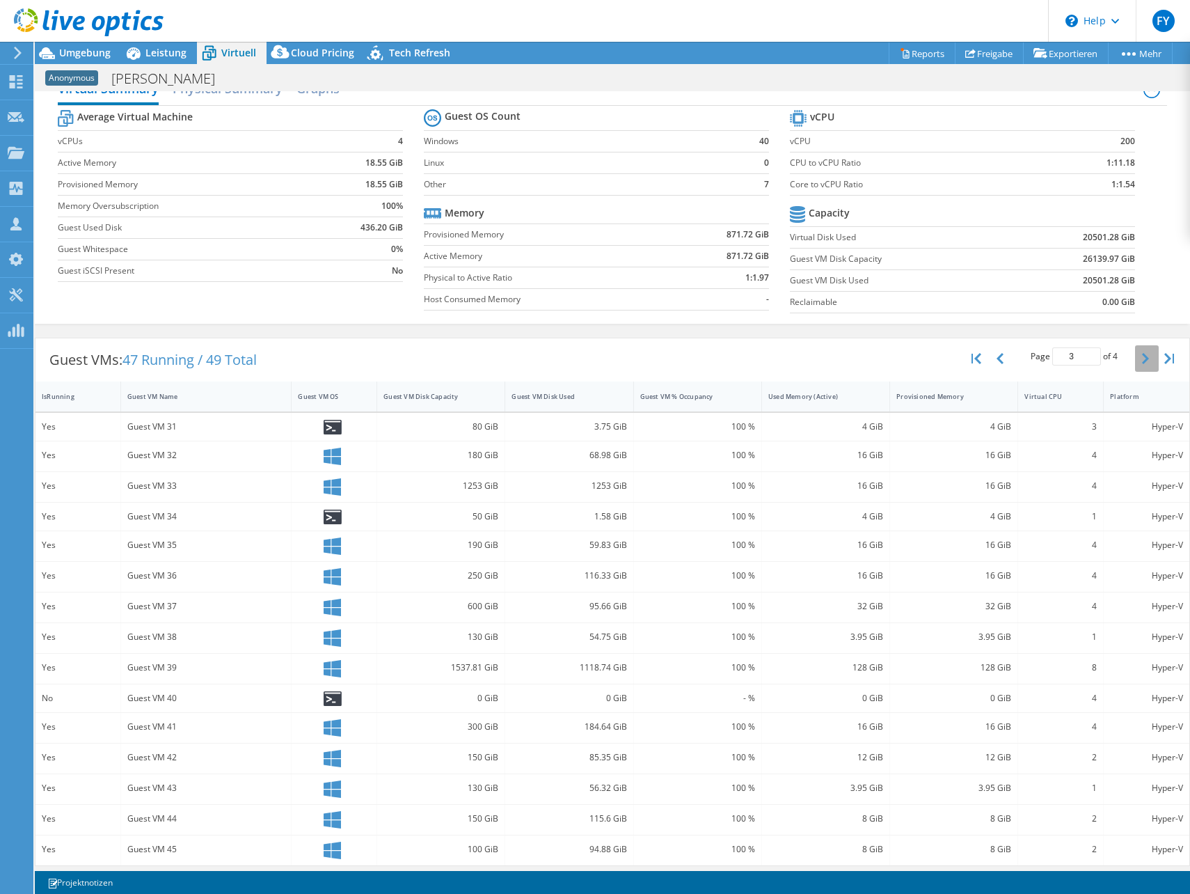
click at [1142, 353] on icon "button" at bounding box center [1145, 358] width 7 height 11
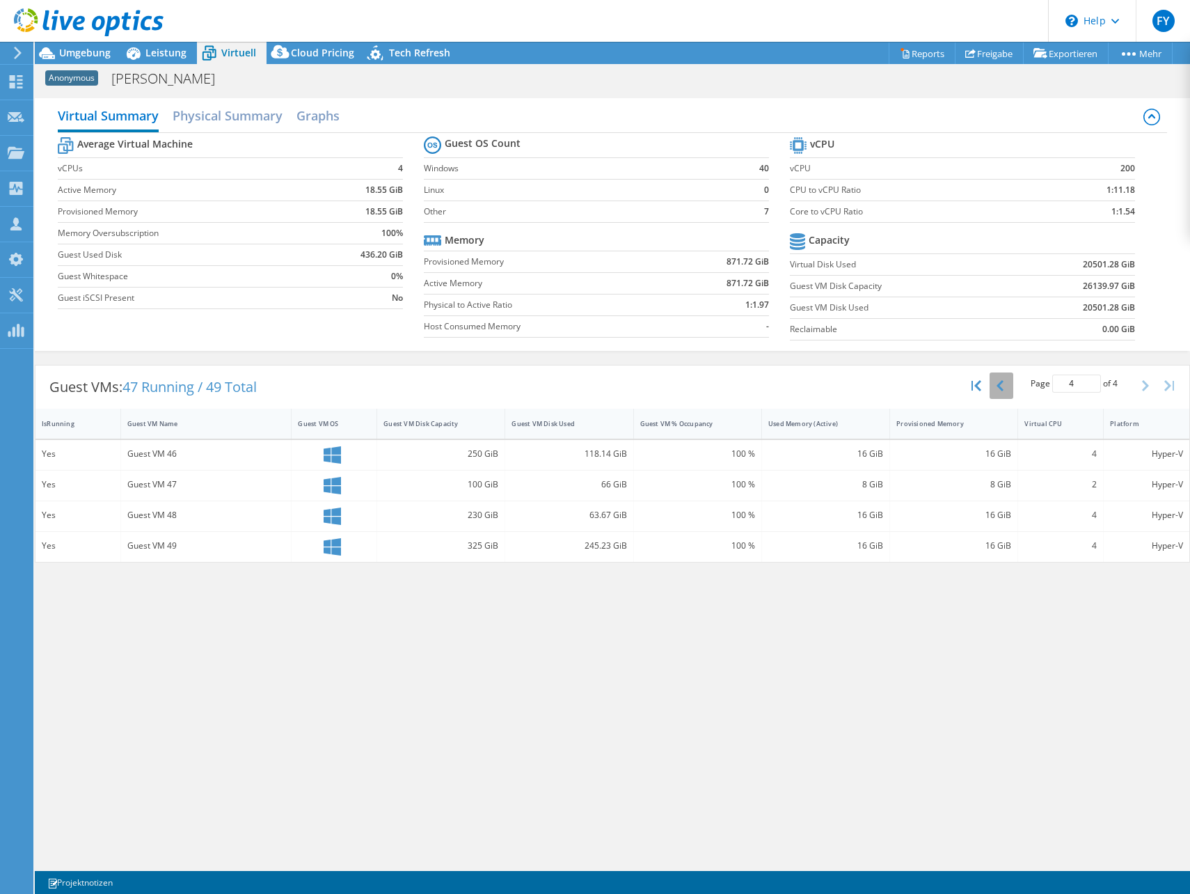
click at [1004, 383] on button "button" at bounding box center [1002, 385] width 24 height 26
click at [1013, 383] on div "Page 3 of 4 5 rows 10 rows 20 rows 25 rows 50 rows 100 rows" at bounding box center [1074, 385] width 122 height 26
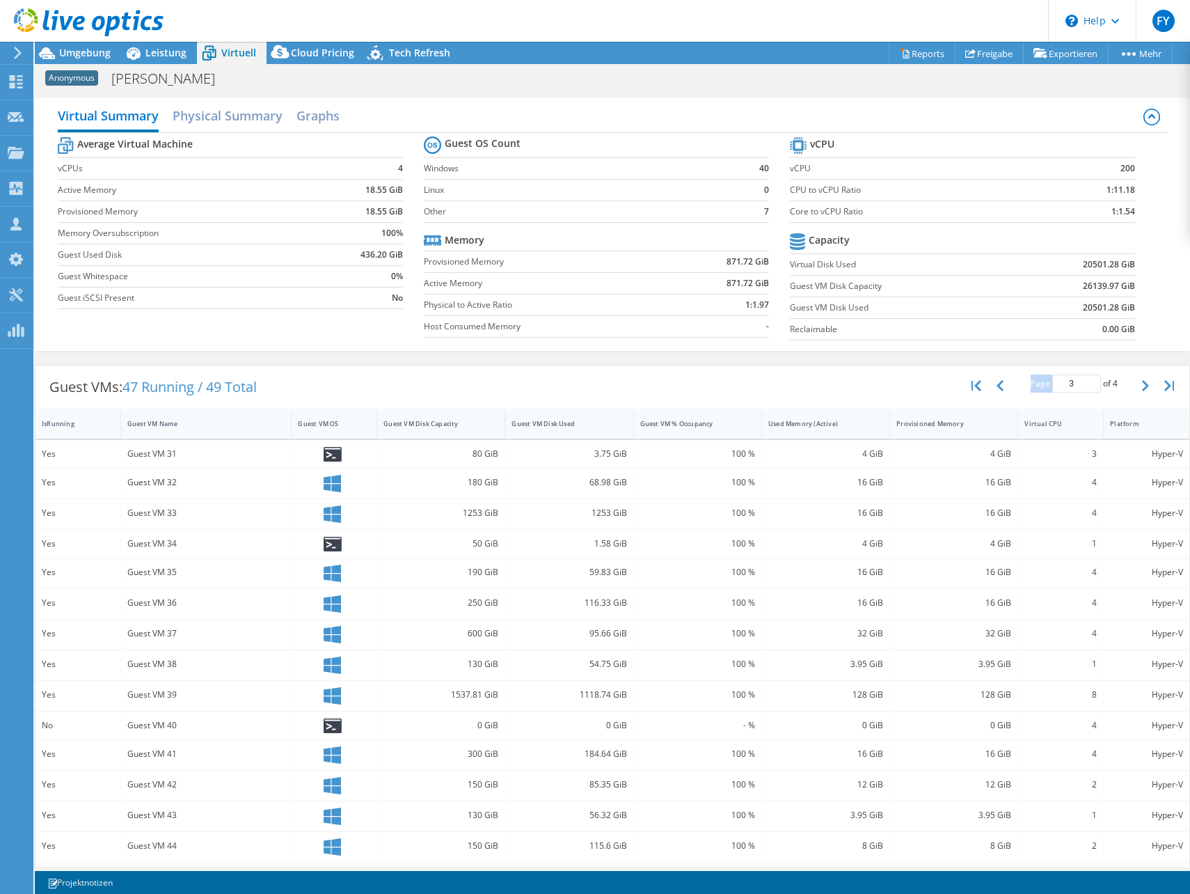
click at [1013, 383] on div "Page 3 of 4 5 rows 10 rows 20 rows 25 rows 50 rows 100 rows" at bounding box center [1074, 385] width 122 height 26
click at [995, 381] on button "button" at bounding box center [1002, 385] width 24 height 26
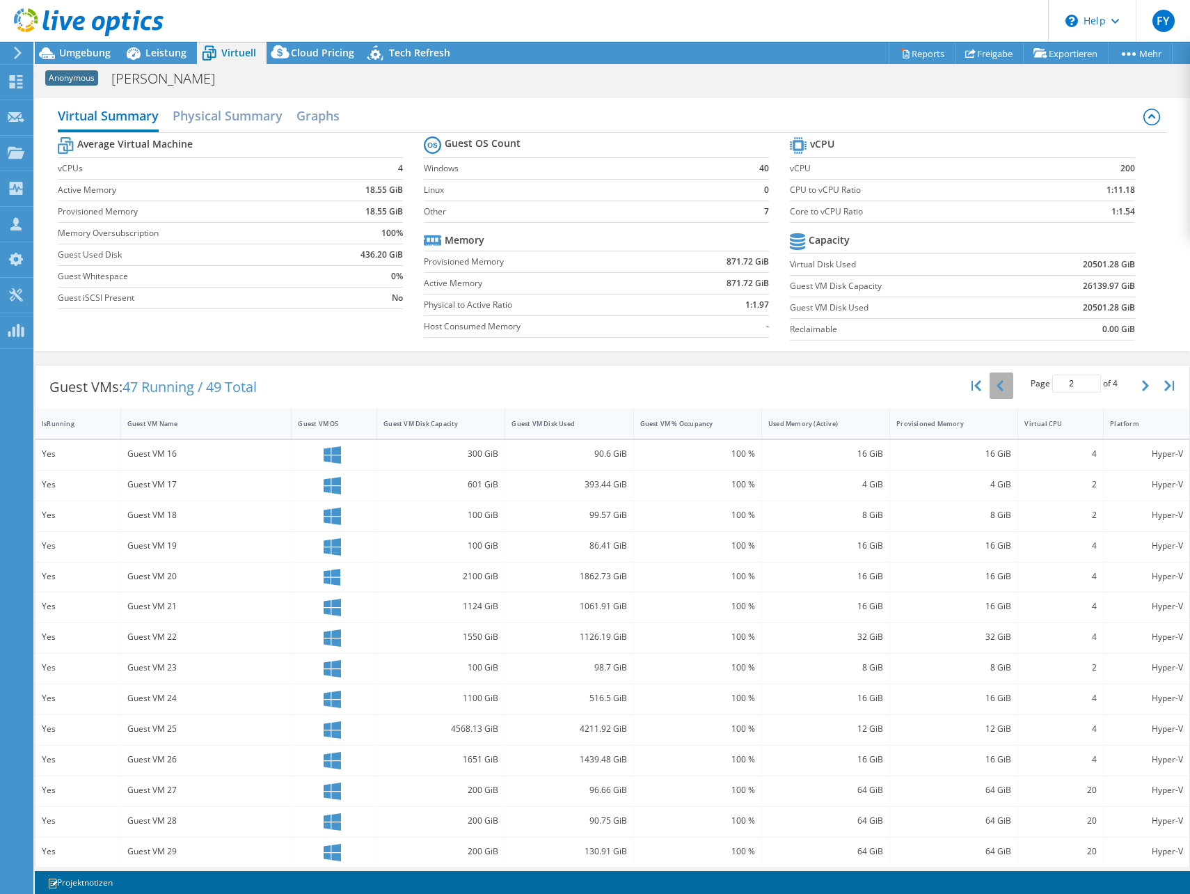
click at [992, 383] on button "button" at bounding box center [1002, 385] width 24 height 26
type input "1"
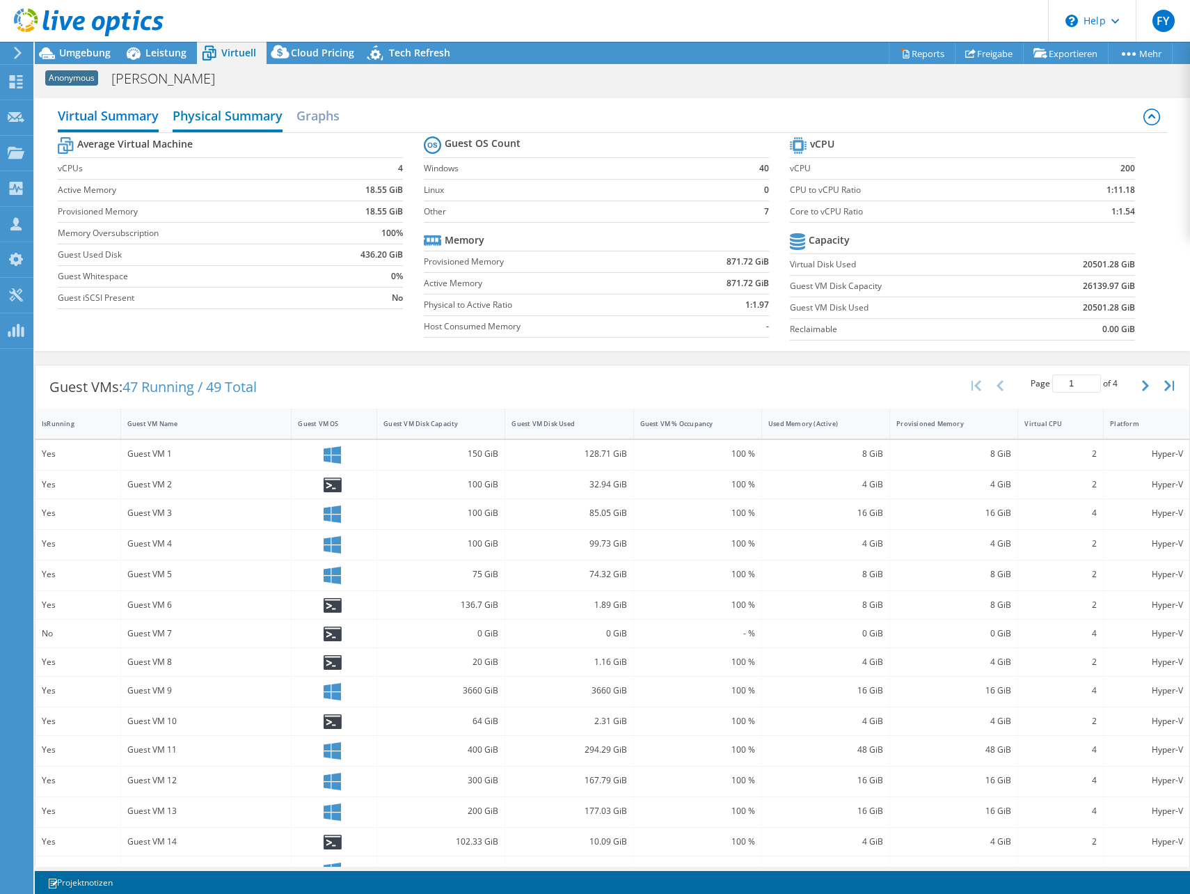
click at [256, 115] on h2 "Physical Summary" at bounding box center [228, 117] width 110 height 31
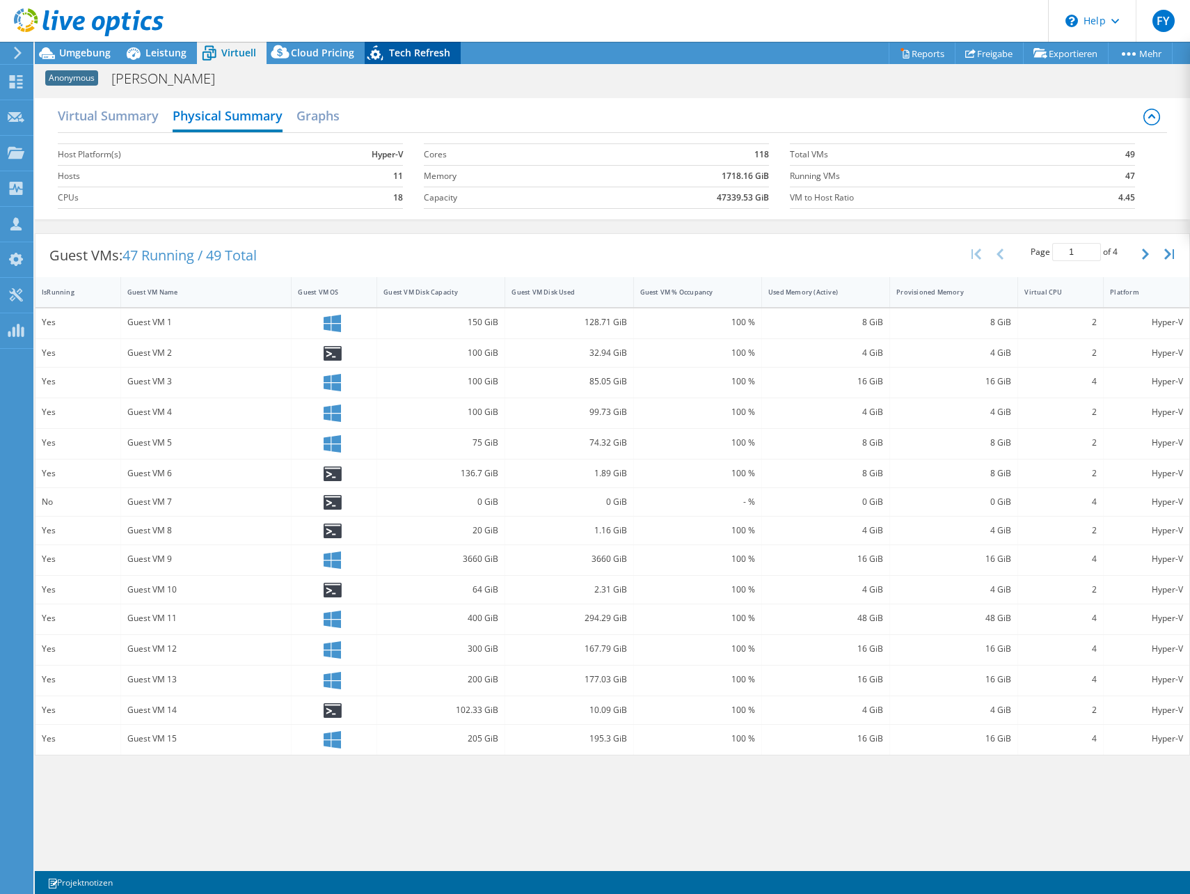
click at [372, 52] on icon at bounding box center [375, 52] width 16 height 15
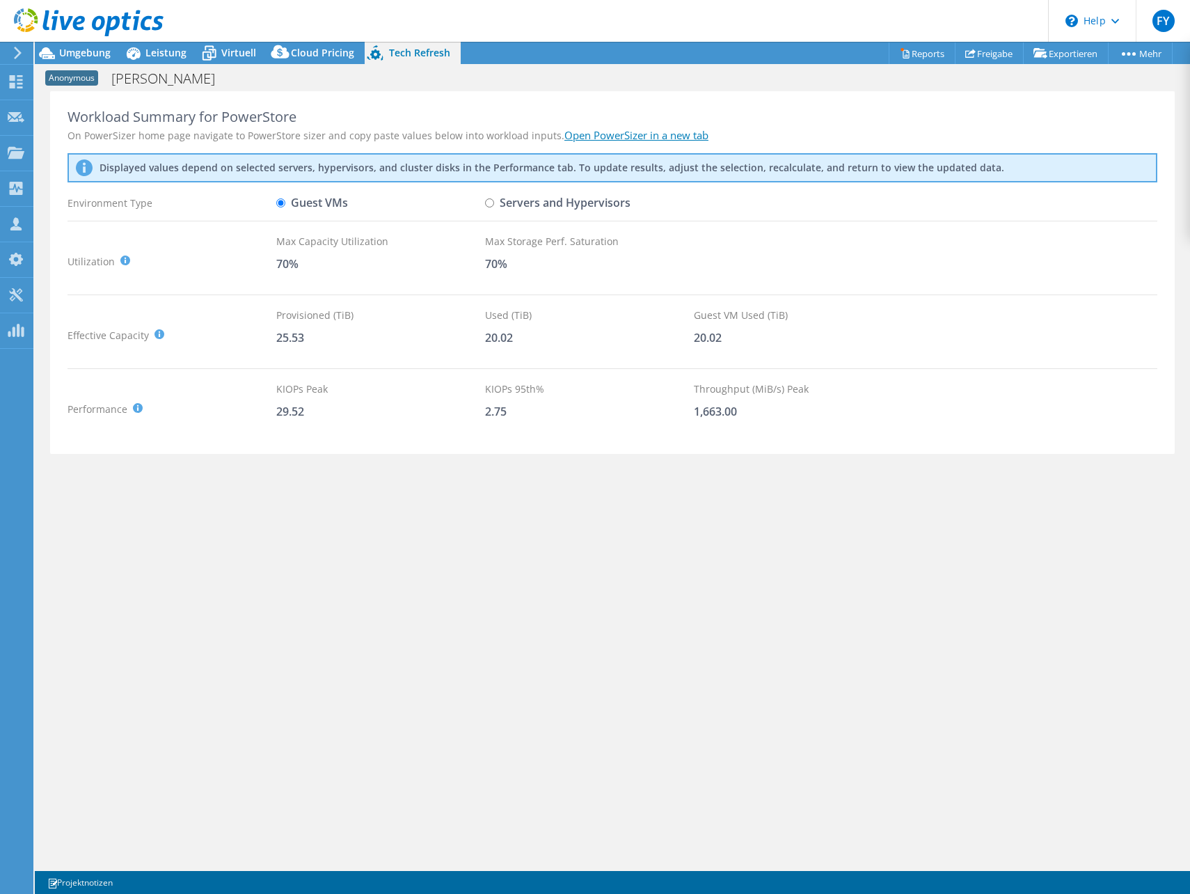
click at [491, 203] on input "Servers and Hypervisors" at bounding box center [489, 202] width 9 height 9
radio input "true"
click at [628, 132] on link "Open PowerSizer in a new tab" at bounding box center [636, 135] width 144 height 14
click at [541, 621] on div "Workload Summary for PowerStore On PowerSizer home page navigate to PowerStore …" at bounding box center [612, 478] width 1155 height 775
click at [95, 60] on div "Umgebung" at bounding box center [78, 53] width 86 height 22
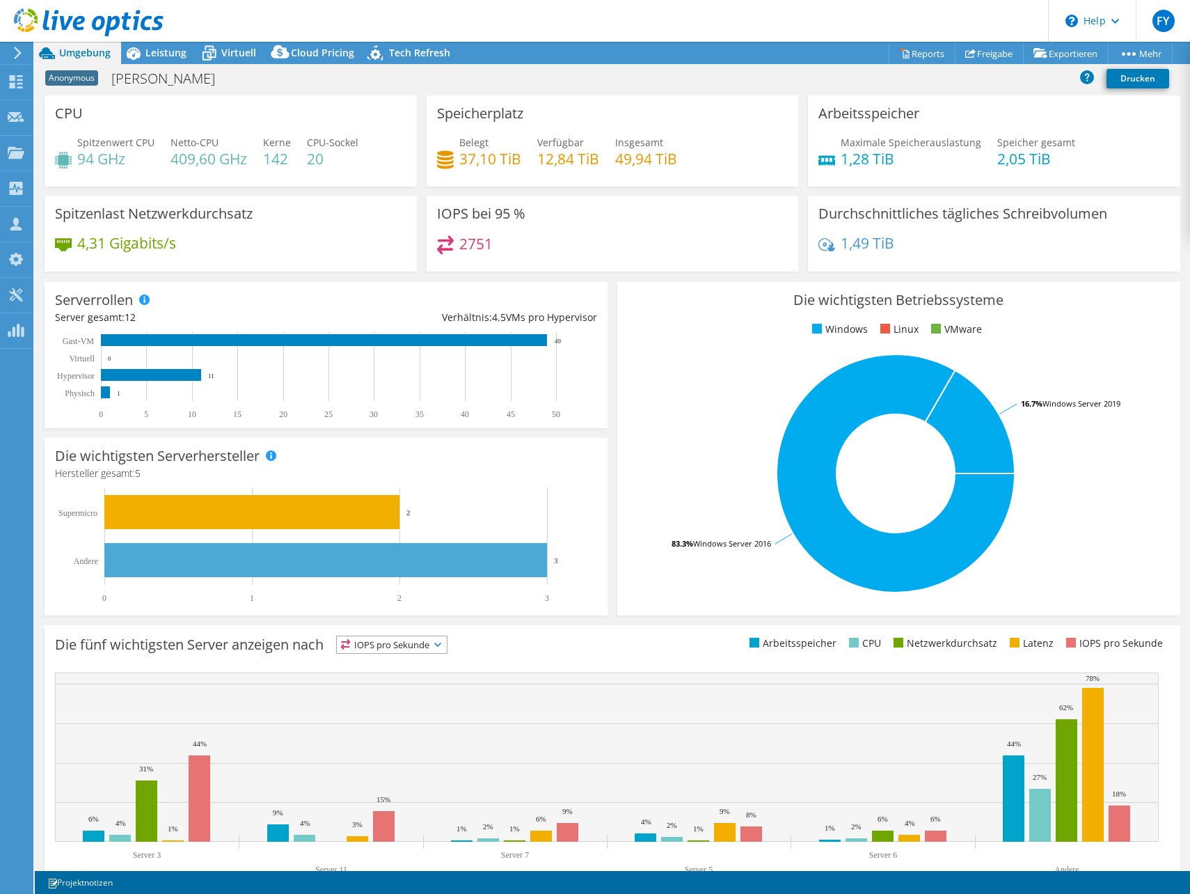
click at [657, 251] on div "2751" at bounding box center [612, 250] width 351 height 30
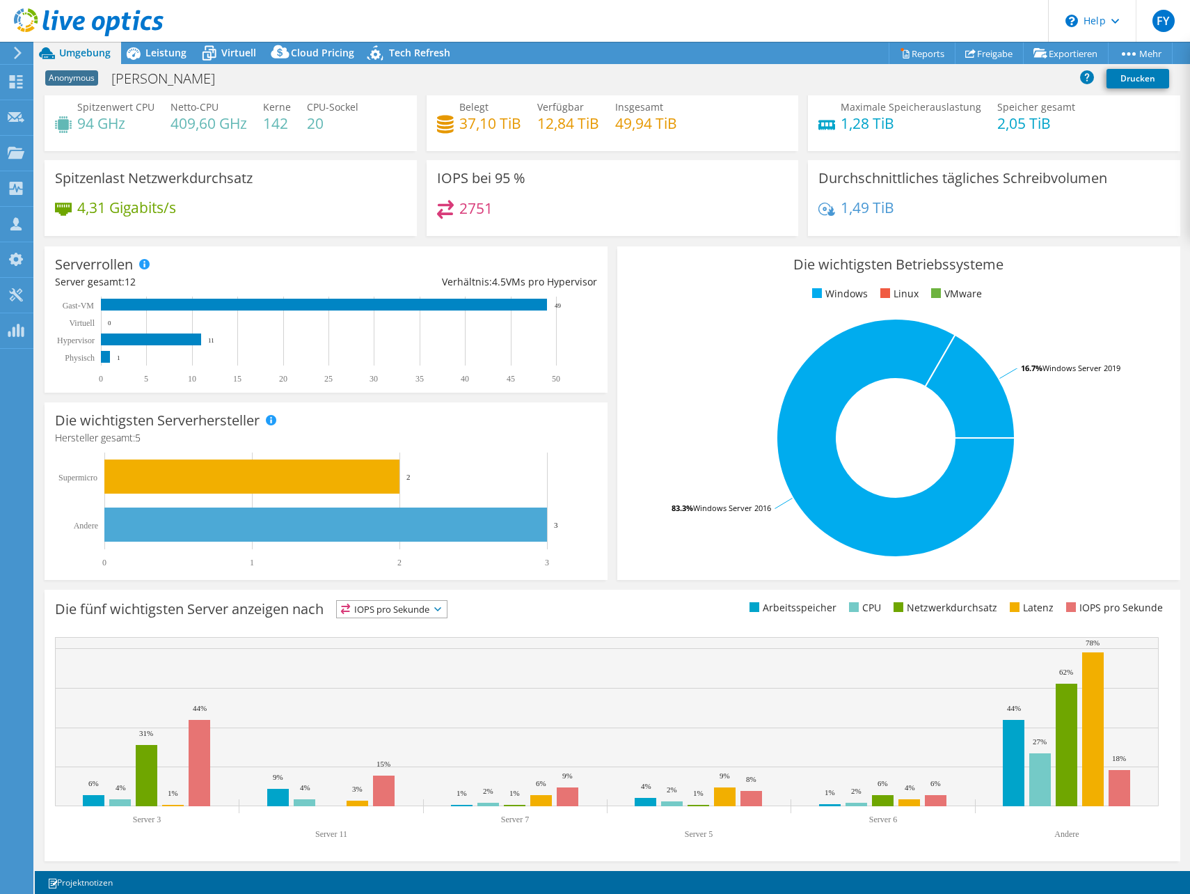
click at [613, 227] on div "2751" at bounding box center [612, 215] width 351 height 30
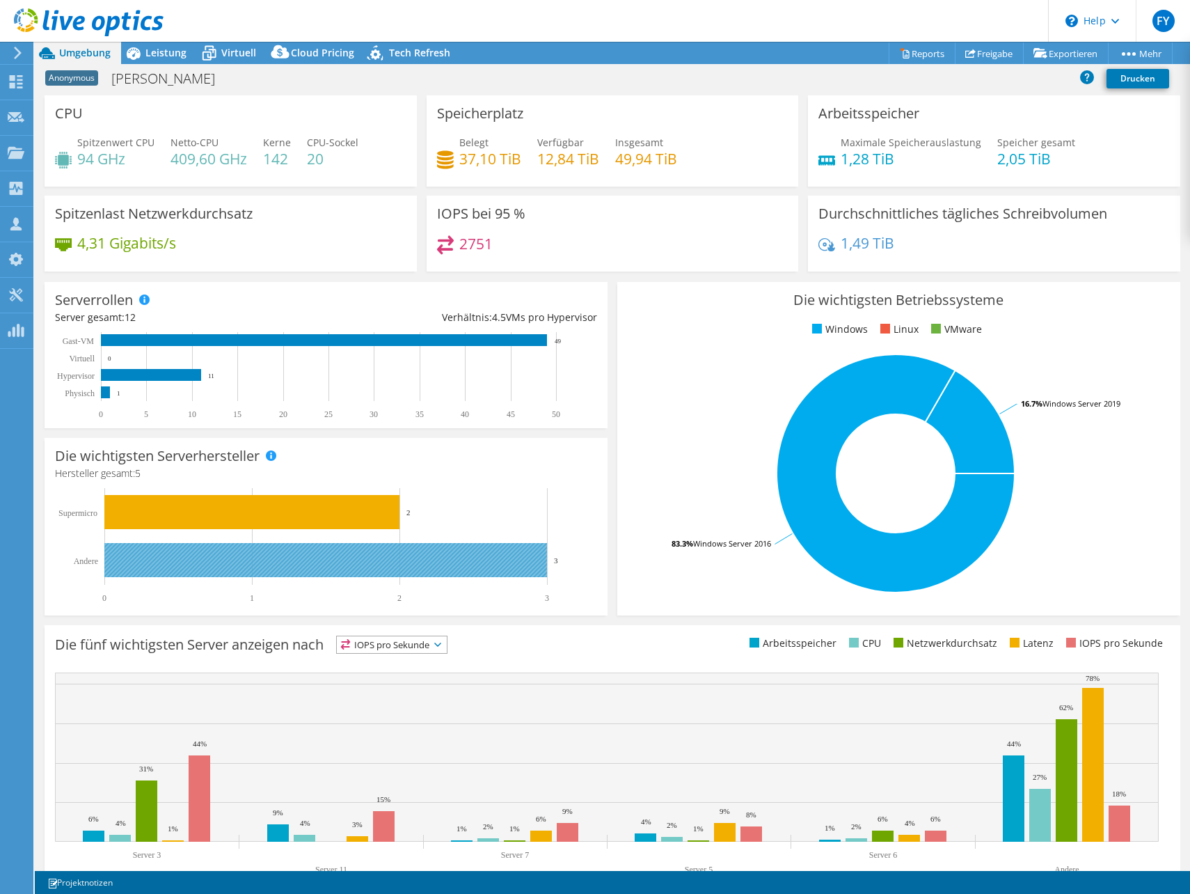
click at [459, 553] on rect at bounding box center [325, 560] width 443 height 34
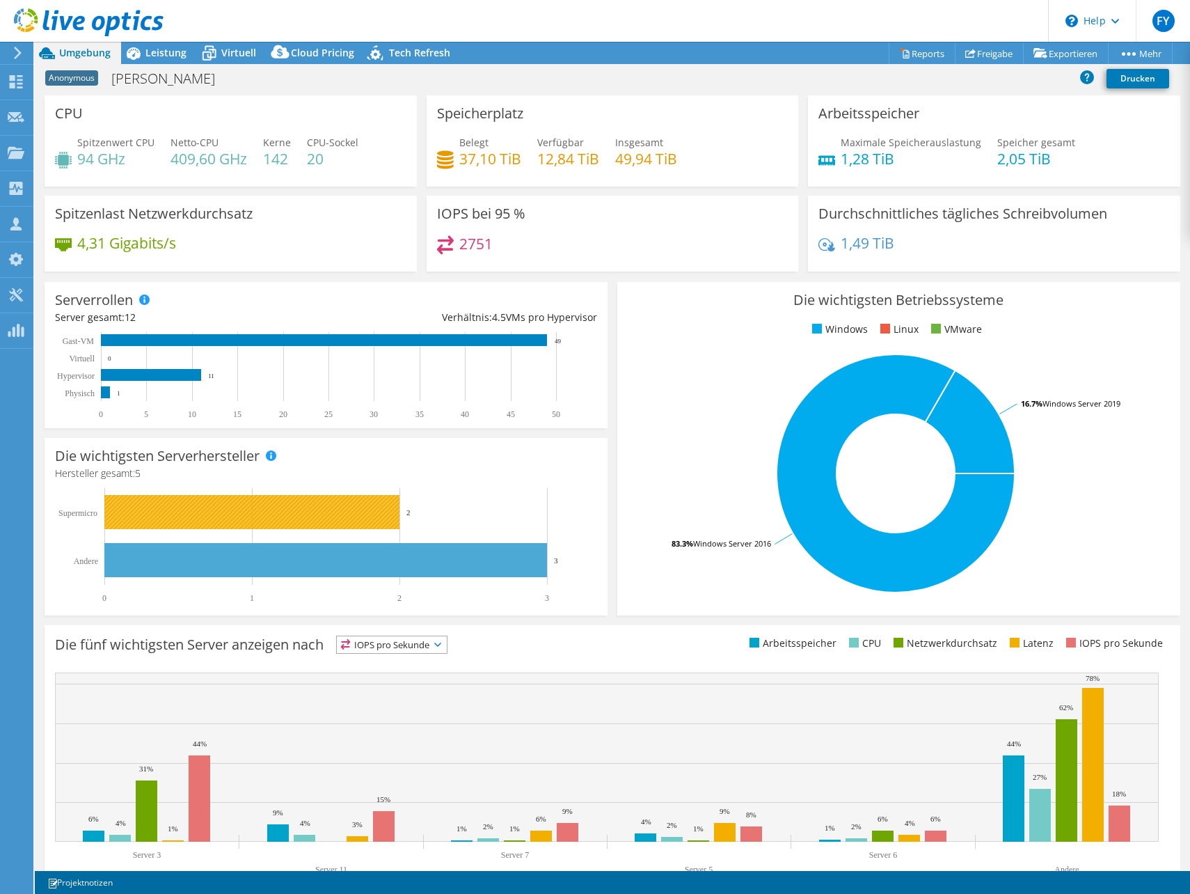
click at [369, 515] on rect at bounding box center [251, 512] width 295 height 34
click at [148, 57] on span "Leistung" at bounding box center [165, 52] width 41 height 13
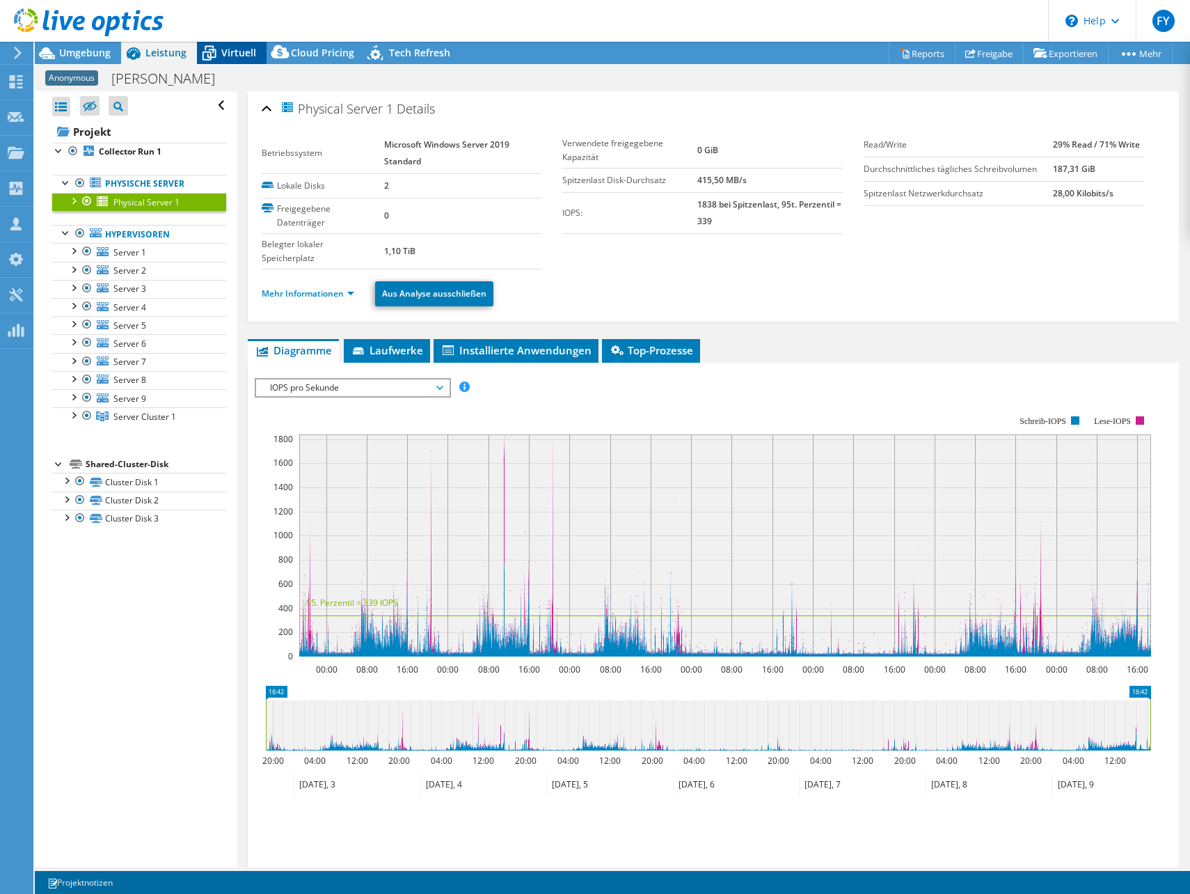
click at [228, 49] on span "Virtuell" at bounding box center [238, 52] width 35 height 13
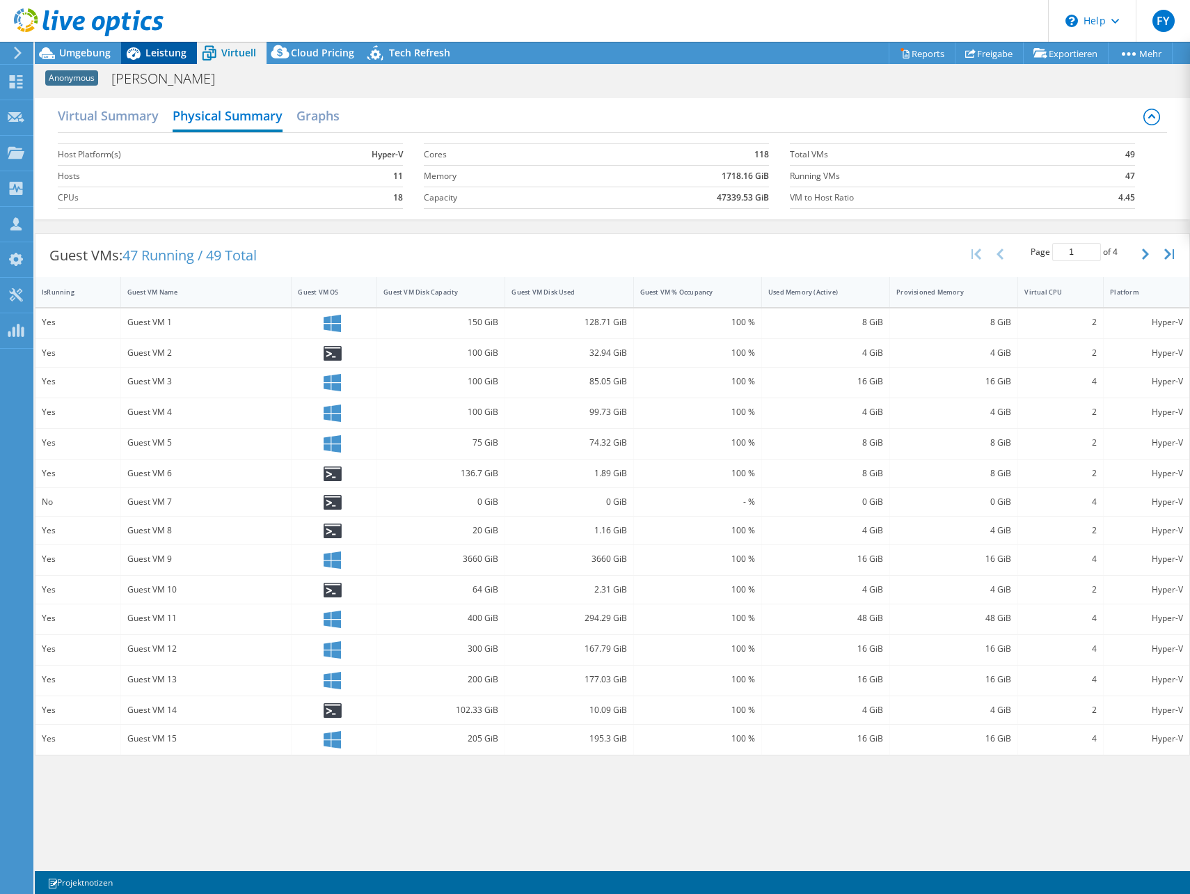
click at [166, 56] on span "Leistung" at bounding box center [165, 52] width 41 height 13
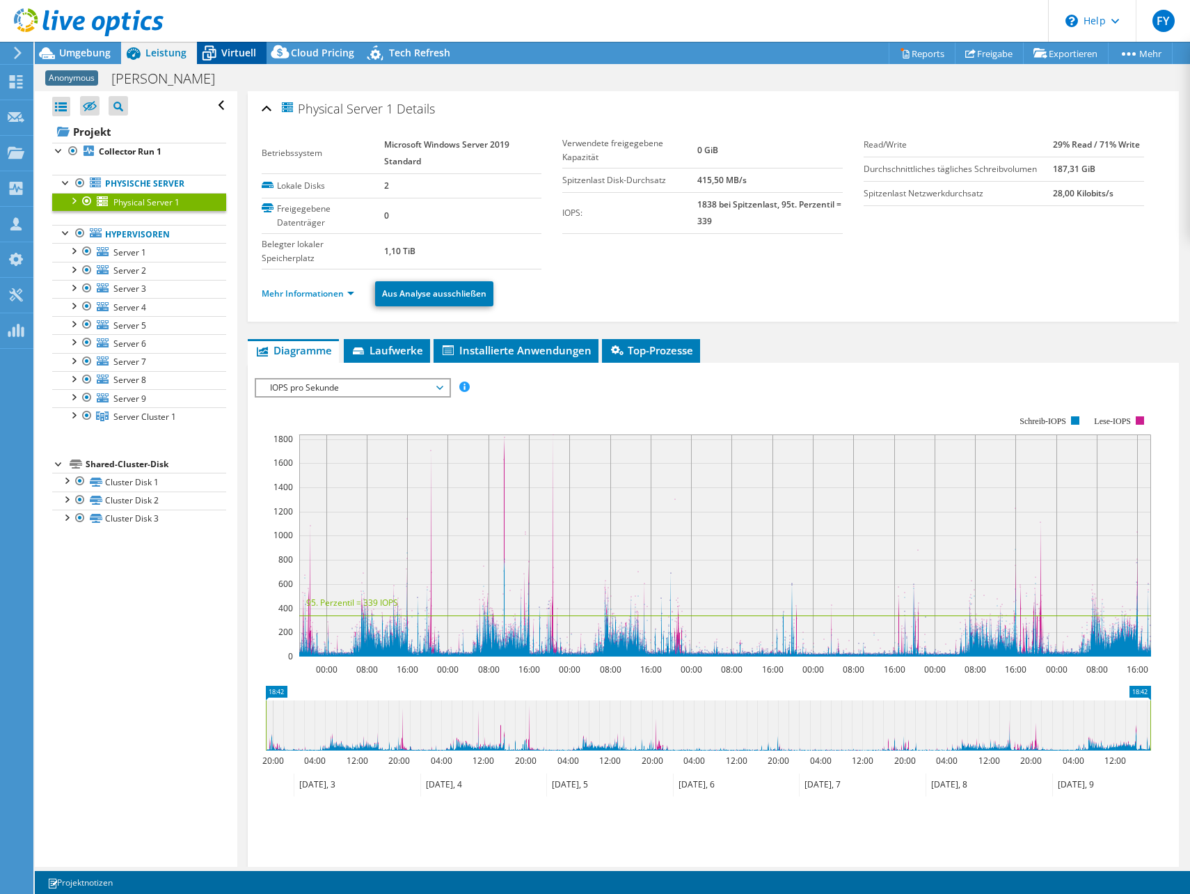
click at [250, 59] on div "Virtuell" at bounding box center [232, 53] width 70 height 22
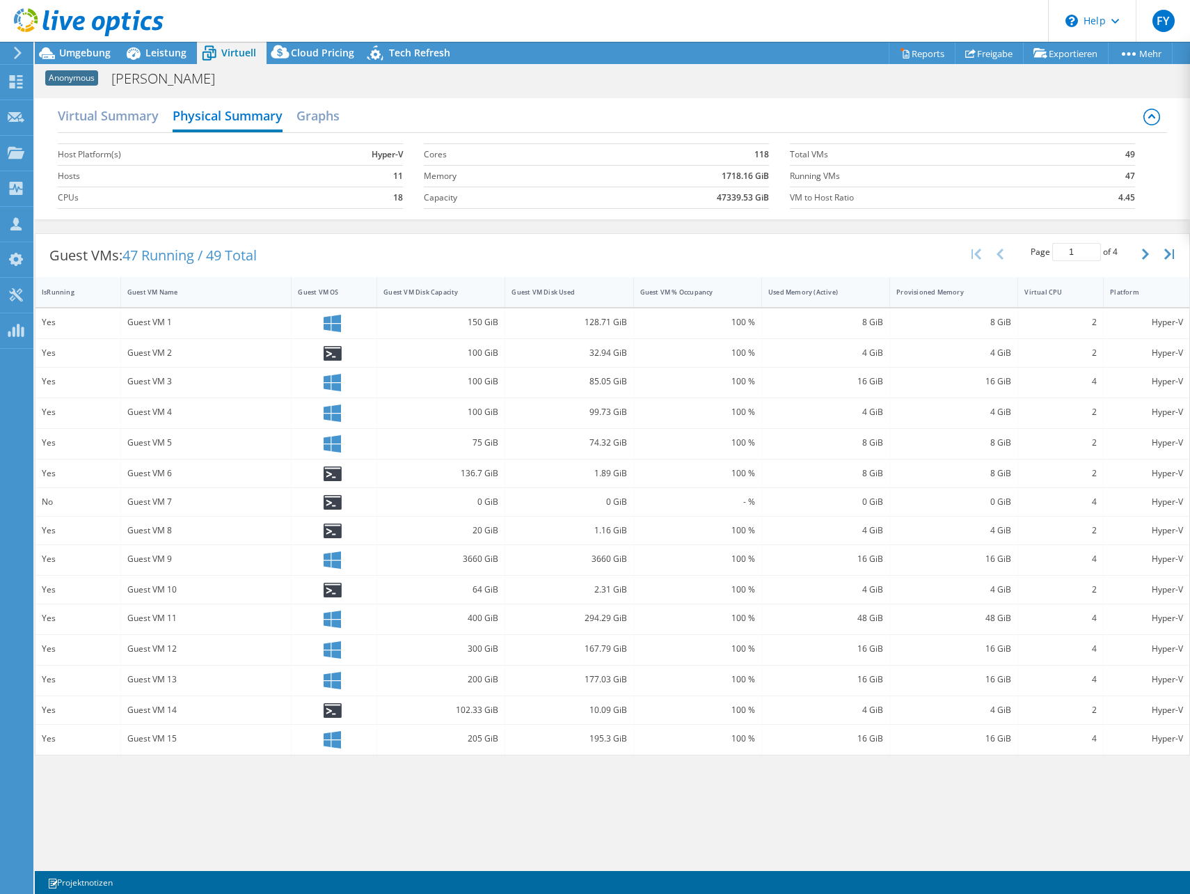
click at [296, 109] on div "Virtual Summary Physical Summary Graphs" at bounding box center [612, 117] width 1109 height 31
click at [299, 113] on h2 "Graphs" at bounding box center [317, 117] width 43 height 31
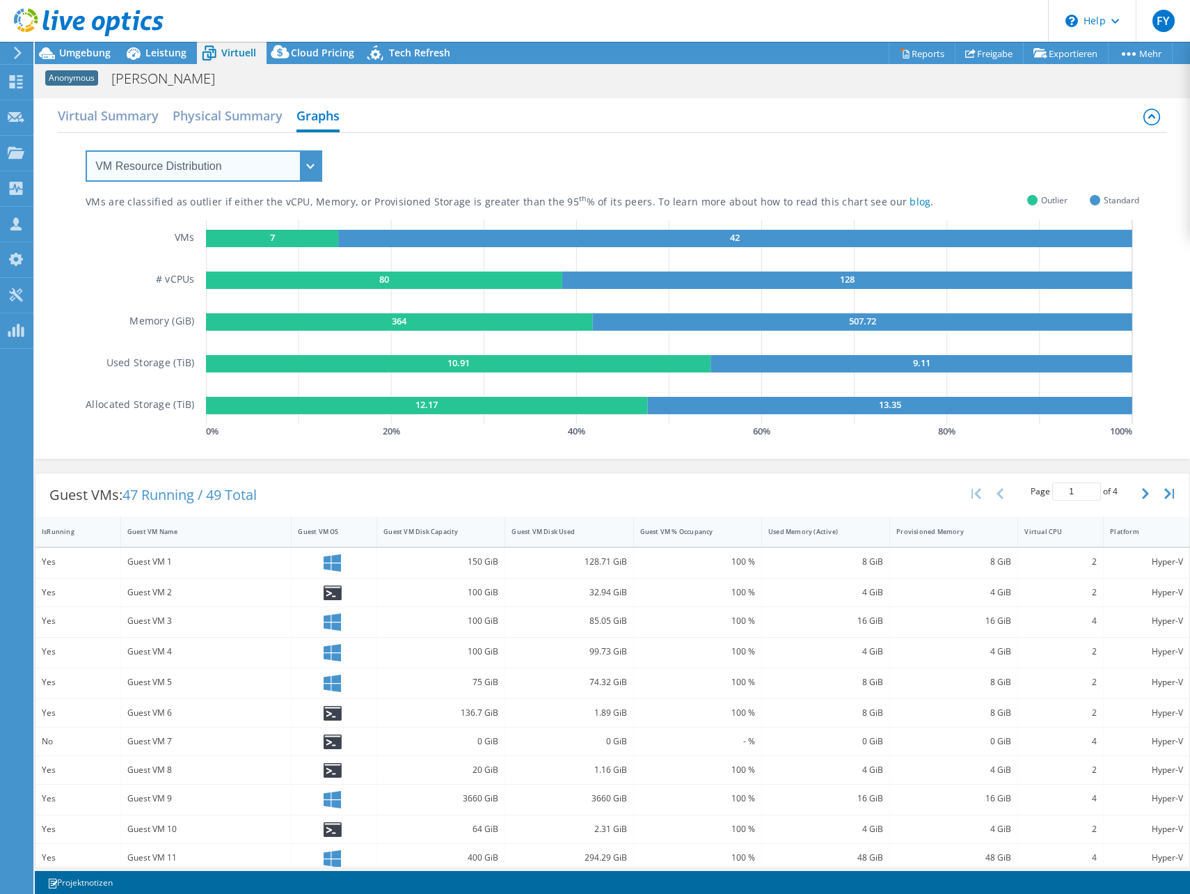
click at [209, 163] on select "VM Resource Distribution Provisioning Contrast Over Provisioning" at bounding box center [204, 165] width 237 height 31
select select "Provisioning Contrast"
click at [86, 150] on select "VM Resource Distribution Provisioning Contrast Over Provisioning" at bounding box center [204, 165] width 237 height 31
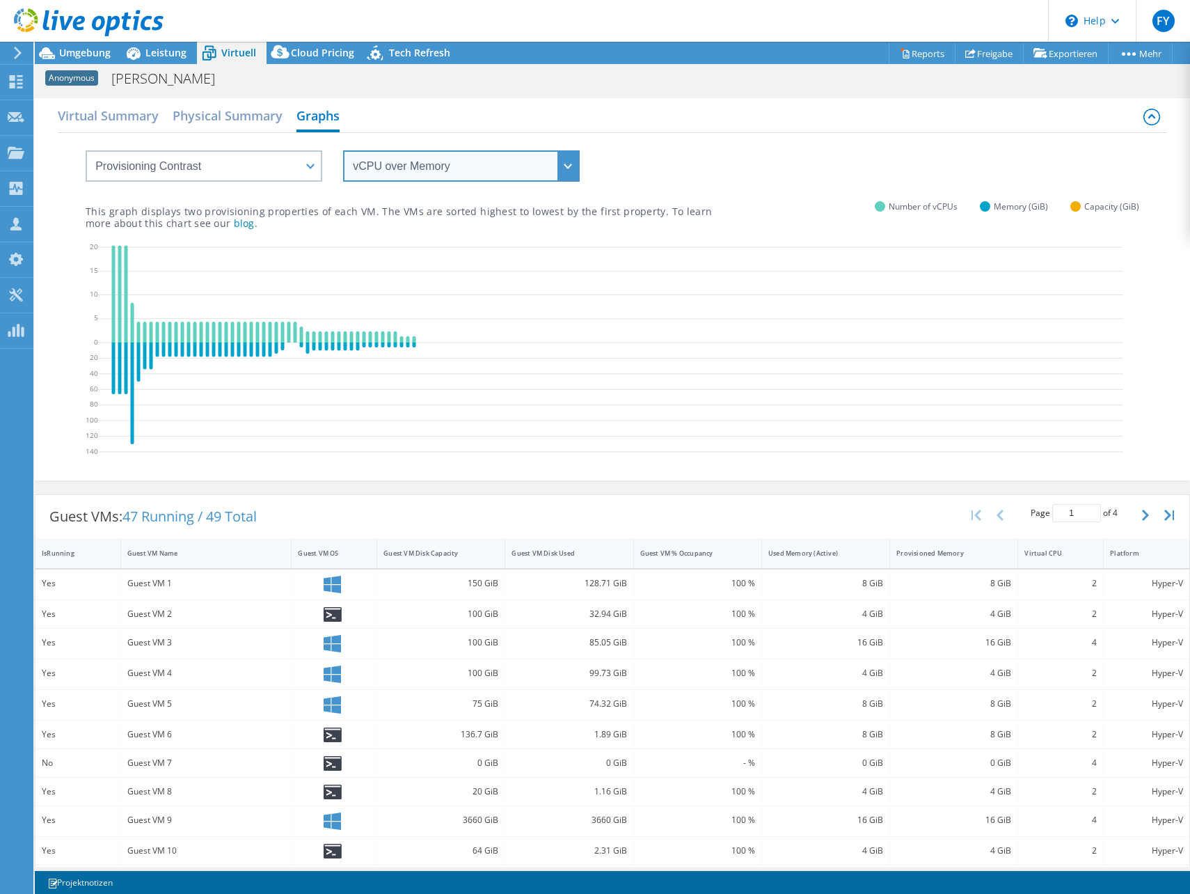
click at [414, 164] on select "vCPU over Memory vCPU over Capacity Memory over vCPU Memory over Capacity Capac…" at bounding box center [461, 165] width 237 height 31
click at [343, 150] on select "vCPU over Memory vCPU over Capacity Memory over vCPU Memory over Capacity Capac…" at bounding box center [461, 165] width 237 height 31
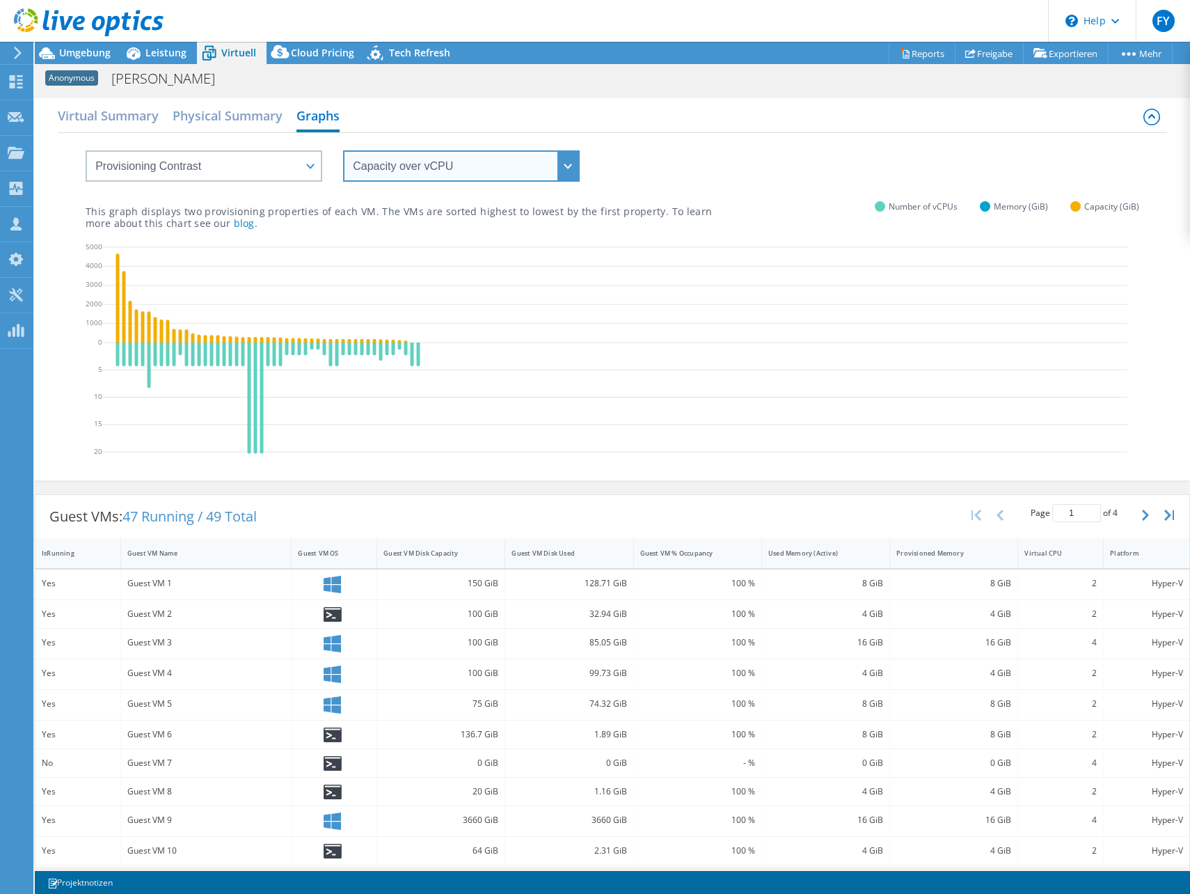
click at [453, 171] on select "vCPU over Memory vCPU over Capacity Memory over vCPU Memory over Capacity Capac…" at bounding box center [461, 165] width 237 height 31
click at [343, 150] on select "vCPU over Memory vCPU over Capacity Memory over vCPU Memory over Capacity Capac…" at bounding box center [461, 165] width 237 height 31
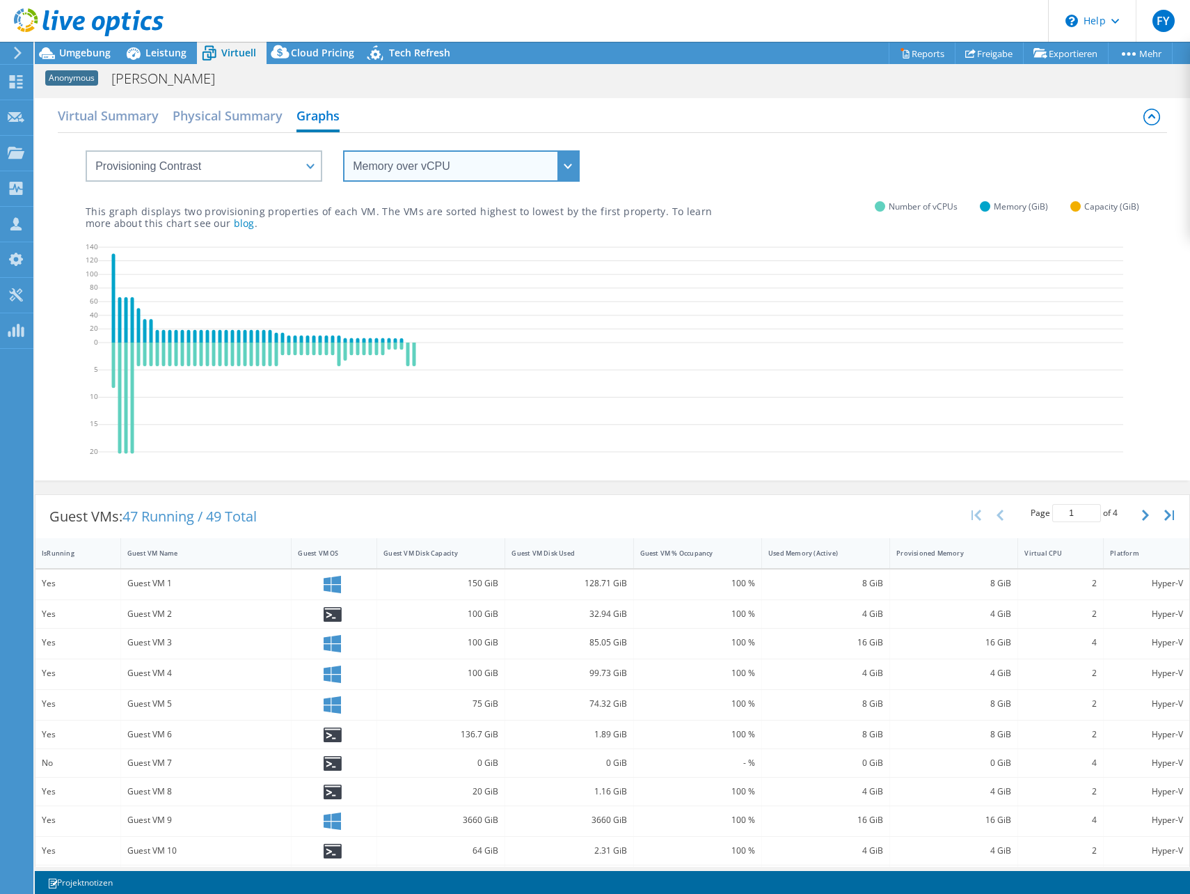
click at [456, 168] on select "vCPU over Memory vCPU over Capacity Memory over vCPU Memory over Capacity Capac…" at bounding box center [461, 165] width 237 height 31
click at [343, 150] on select "vCPU over Memory vCPU over Capacity Memory over vCPU Memory over Capacity Capac…" at bounding box center [461, 165] width 237 height 31
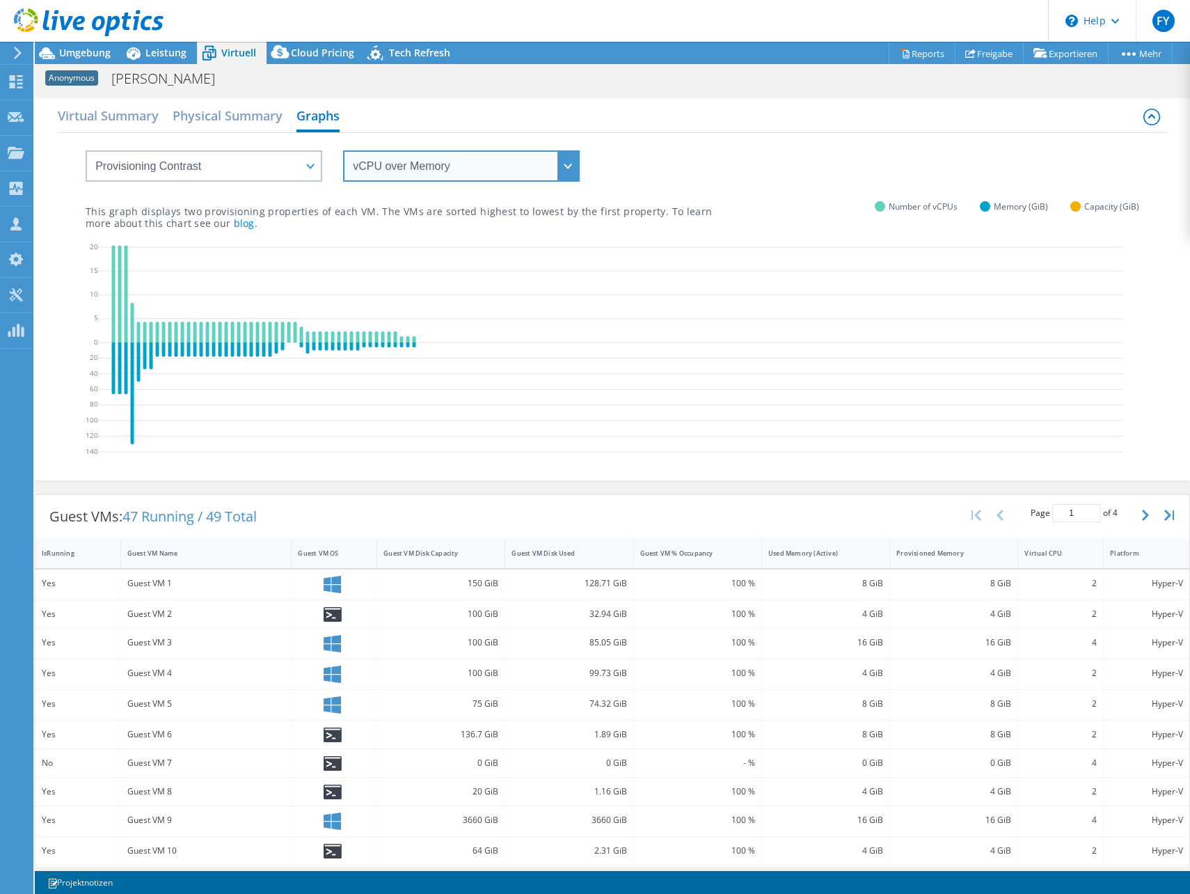
click at [443, 161] on select "vCPU over Memory vCPU over Capacity Memory over vCPU Memory over Capacity Capac…" at bounding box center [461, 165] width 237 height 31
select select "Capacity over vCPU"
click at [343, 150] on select "vCPU over Memory vCPU over Capacity Memory over vCPU Memory over Capacity Capac…" at bounding box center [461, 165] width 237 height 31
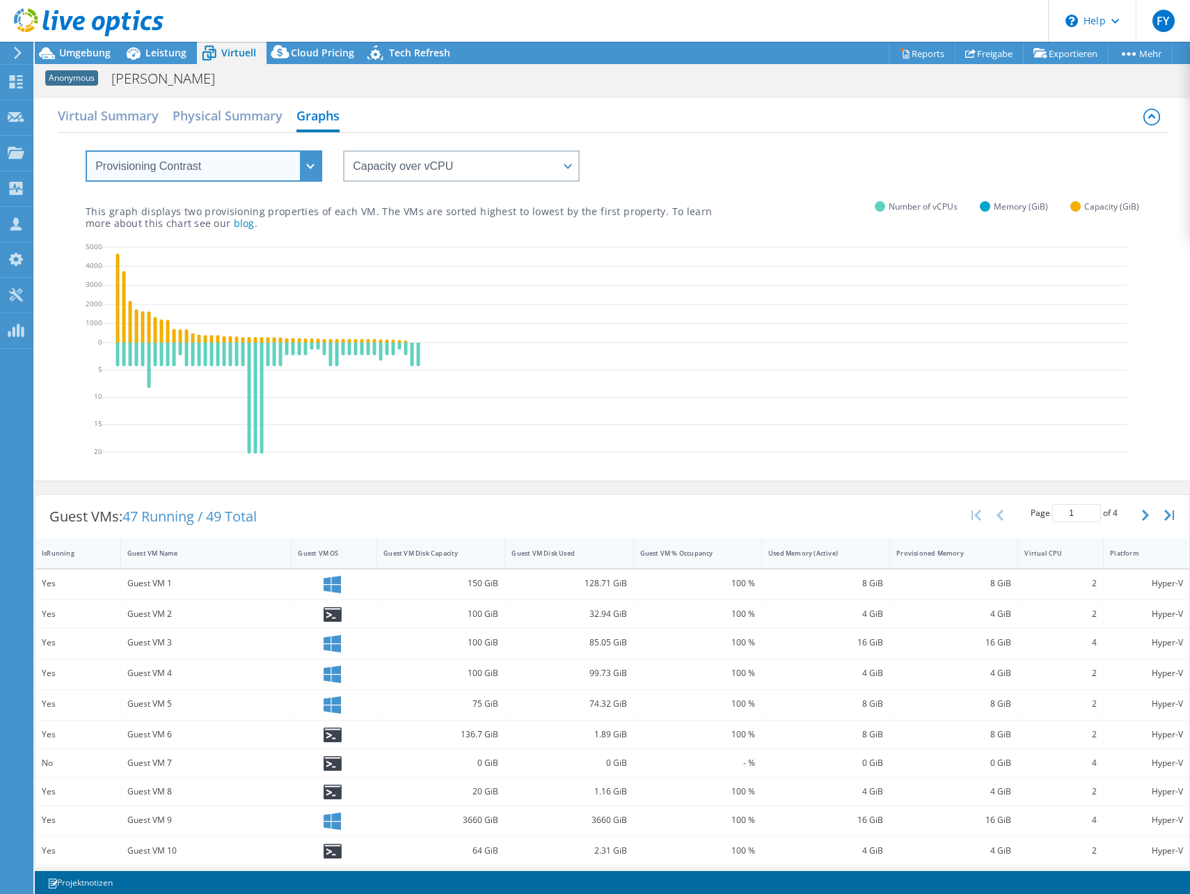
click at [259, 170] on select "VM Resource Distribution Provisioning Contrast Over Provisioning" at bounding box center [204, 165] width 237 height 31
select select "Over Provisioning"
click at [86, 150] on select "VM Resource Distribution Provisioning Contrast Over Provisioning" at bounding box center [204, 165] width 237 height 31
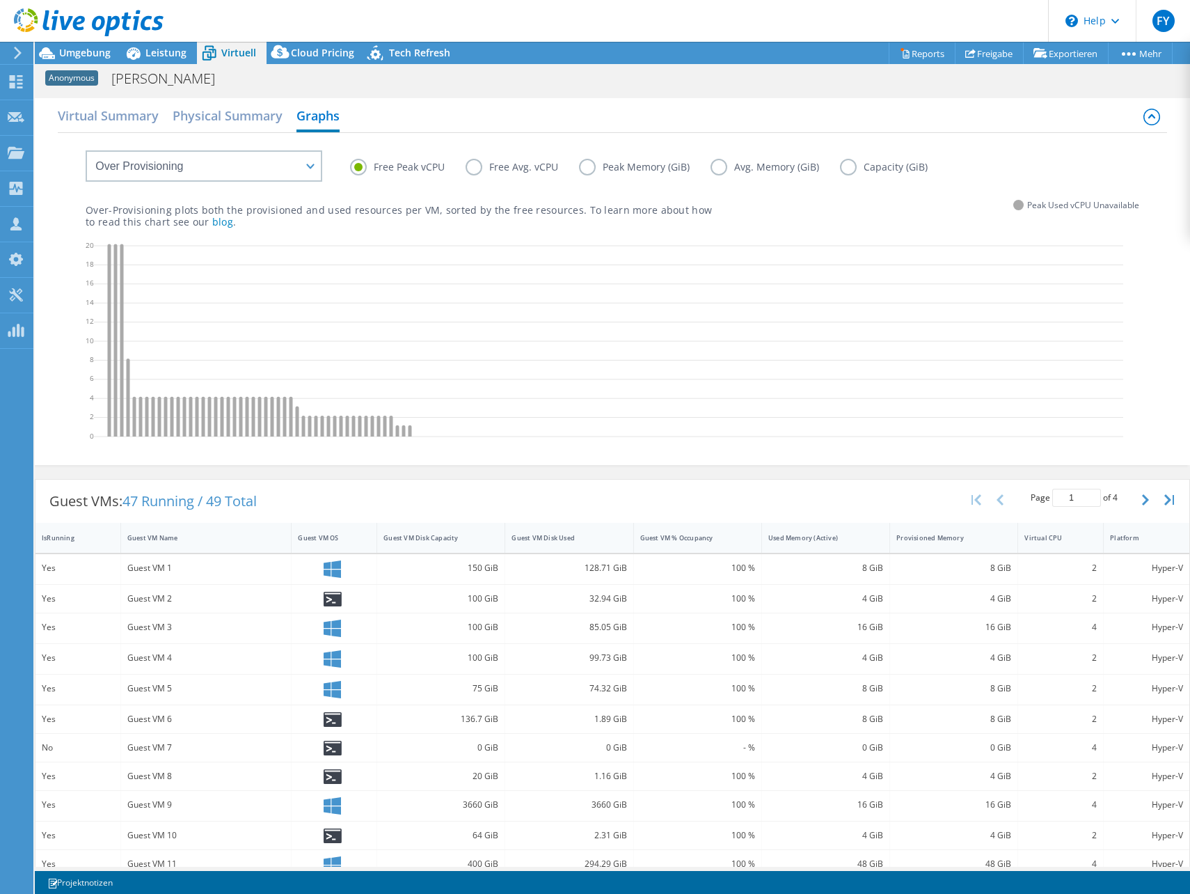
click at [480, 168] on label "Free Avg. vCPU" at bounding box center [522, 167] width 113 height 17
click at [0, 0] on input "Free Avg. vCPU" at bounding box center [0, 0] width 0 height 0
click at [618, 171] on label "Peak Memory (GiB)" at bounding box center [645, 167] width 132 height 17
click at [0, 0] on input "Peak Memory (GiB)" at bounding box center [0, 0] width 0 height 0
click at [759, 174] on label "Avg. Memory (GiB)" at bounding box center [775, 167] width 129 height 17
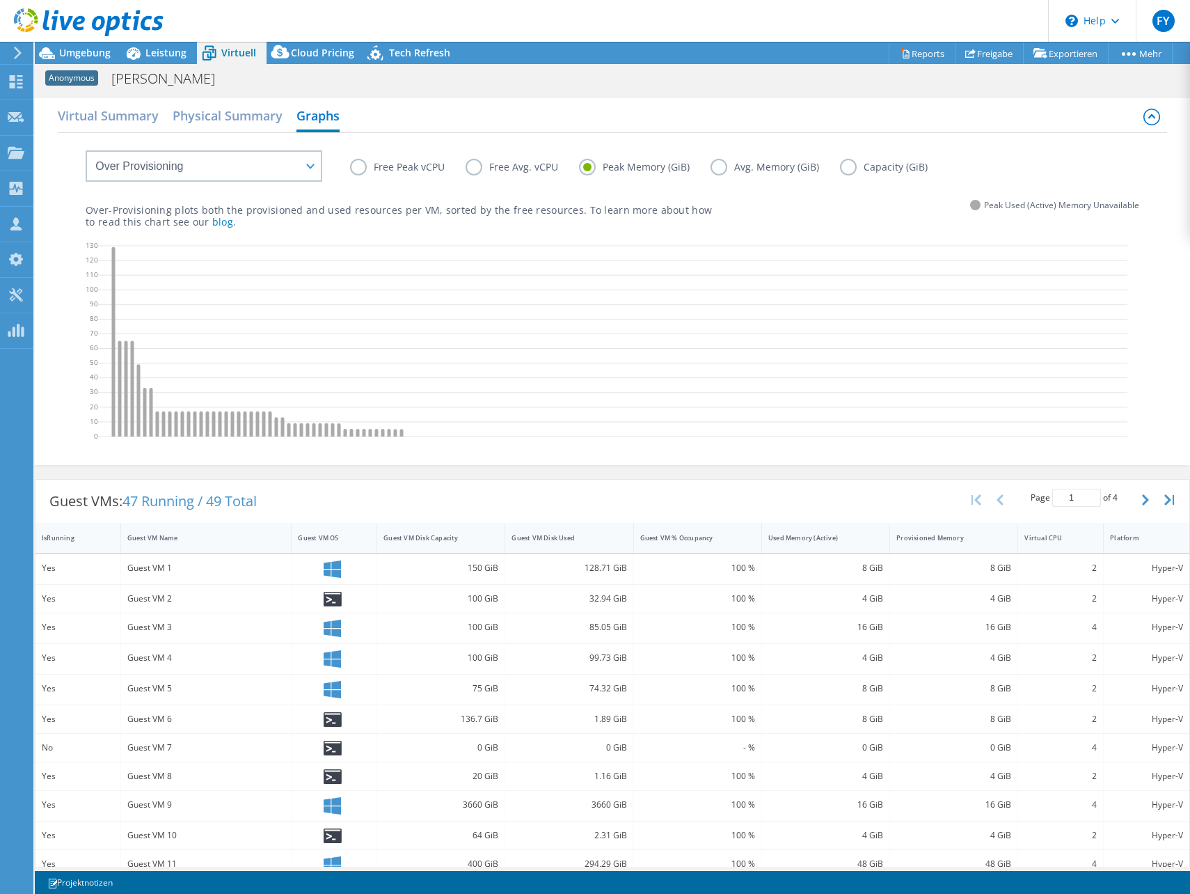
click at [0, 0] on input "Avg. Memory (GiB)" at bounding box center [0, 0] width 0 height 0
click at [779, 172] on label "Avg. Memory (GiB)" at bounding box center [775, 167] width 129 height 17
click at [0, 0] on input "Avg. Memory (GiB)" at bounding box center [0, 0] width 0 height 0
click at [848, 166] on label "Capacity (GiB)" at bounding box center [894, 167] width 109 height 17
click at [0, 0] on input "Capacity (GiB)" at bounding box center [0, 0] width 0 height 0
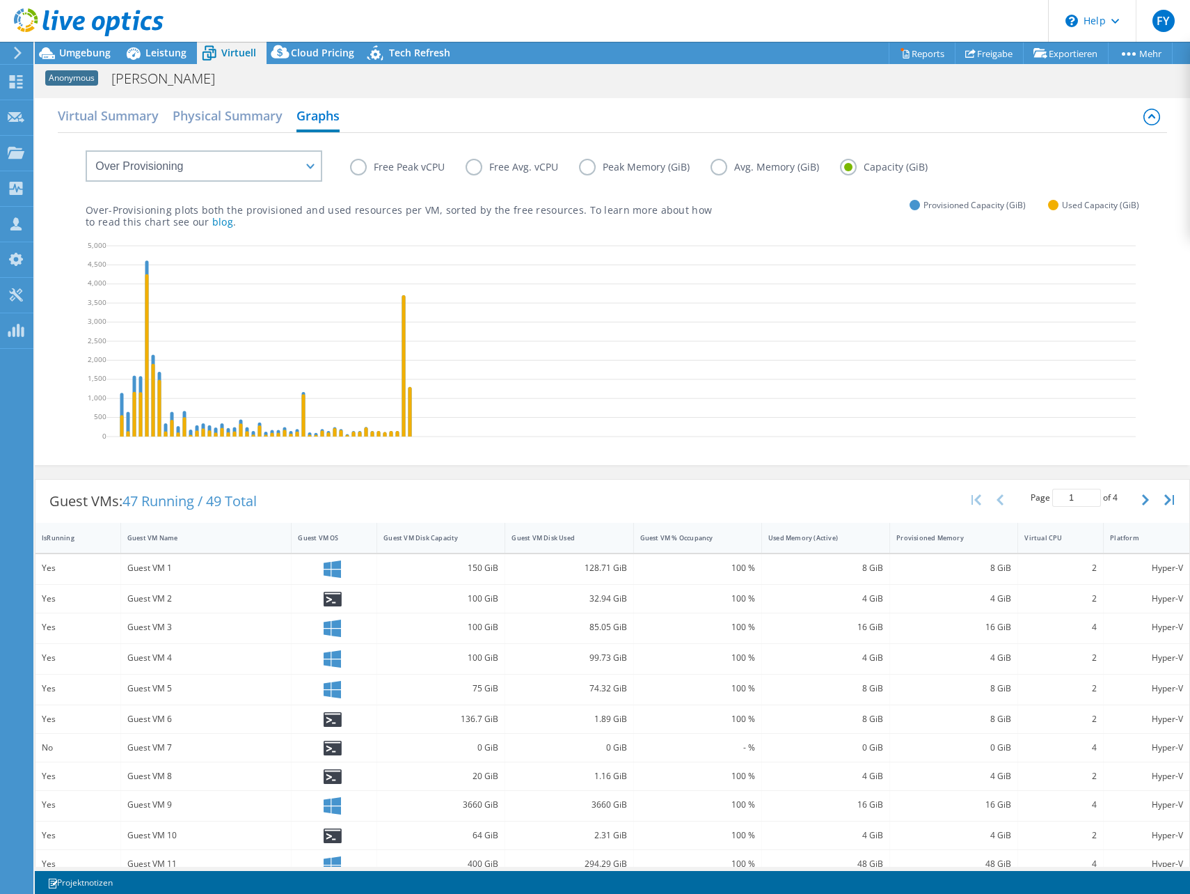
click at [739, 166] on label "Avg. Memory (GiB)" at bounding box center [775, 167] width 129 height 17
click at [0, 0] on input "Avg. Memory (GiB)" at bounding box center [0, 0] width 0 height 0
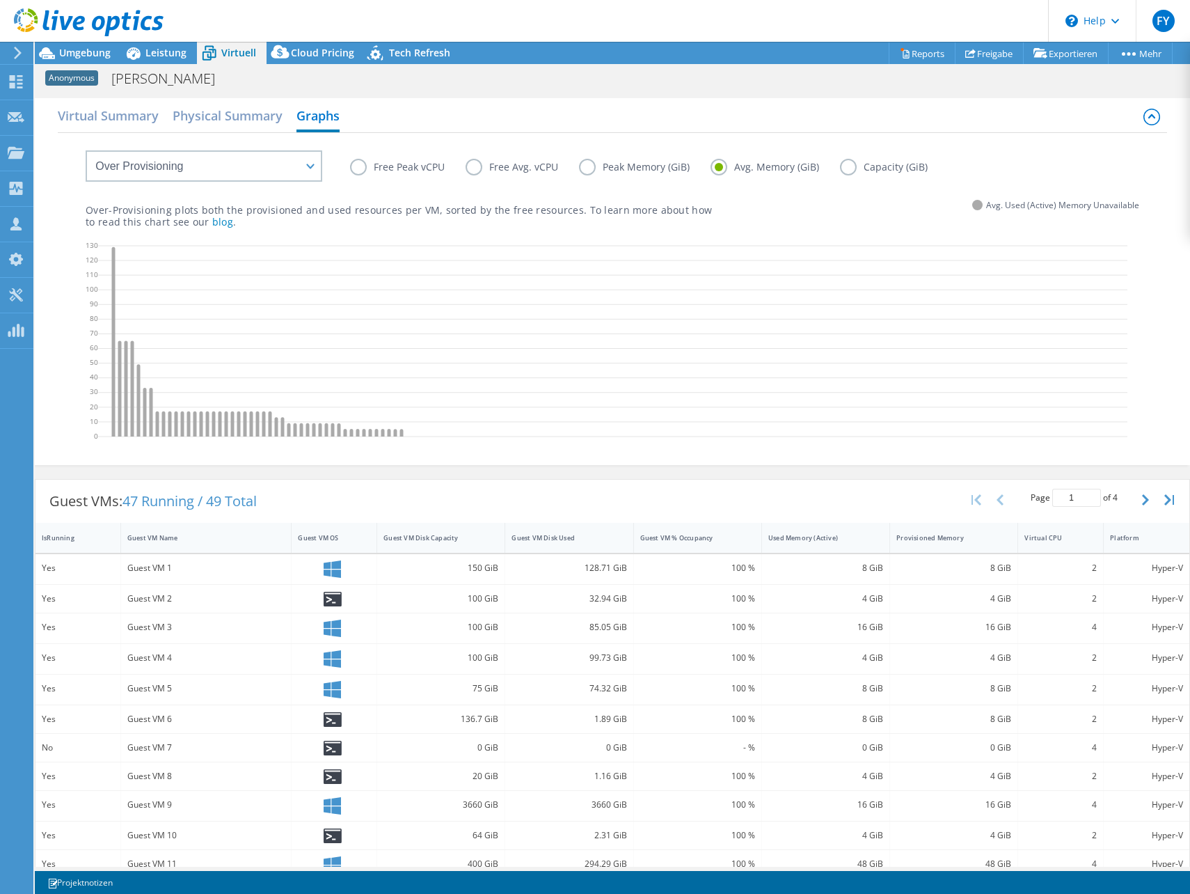
click at [647, 172] on label "Peak Memory (GiB)" at bounding box center [645, 167] width 132 height 17
click at [0, 0] on input "Peak Memory (GiB)" at bounding box center [0, 0] width 0 height 0
click at [521, 169] on label "Free Avg. vCPU" at bounding box center [522, 167] width 113 height 17
click at [0, 0] on input "Free Avg. vCPU" at bounding box center [0, 0] width 0 height 0
click at [415, 168] on label "Free Peak vCPU" at bounding box center [408, 167] width 116 height 17
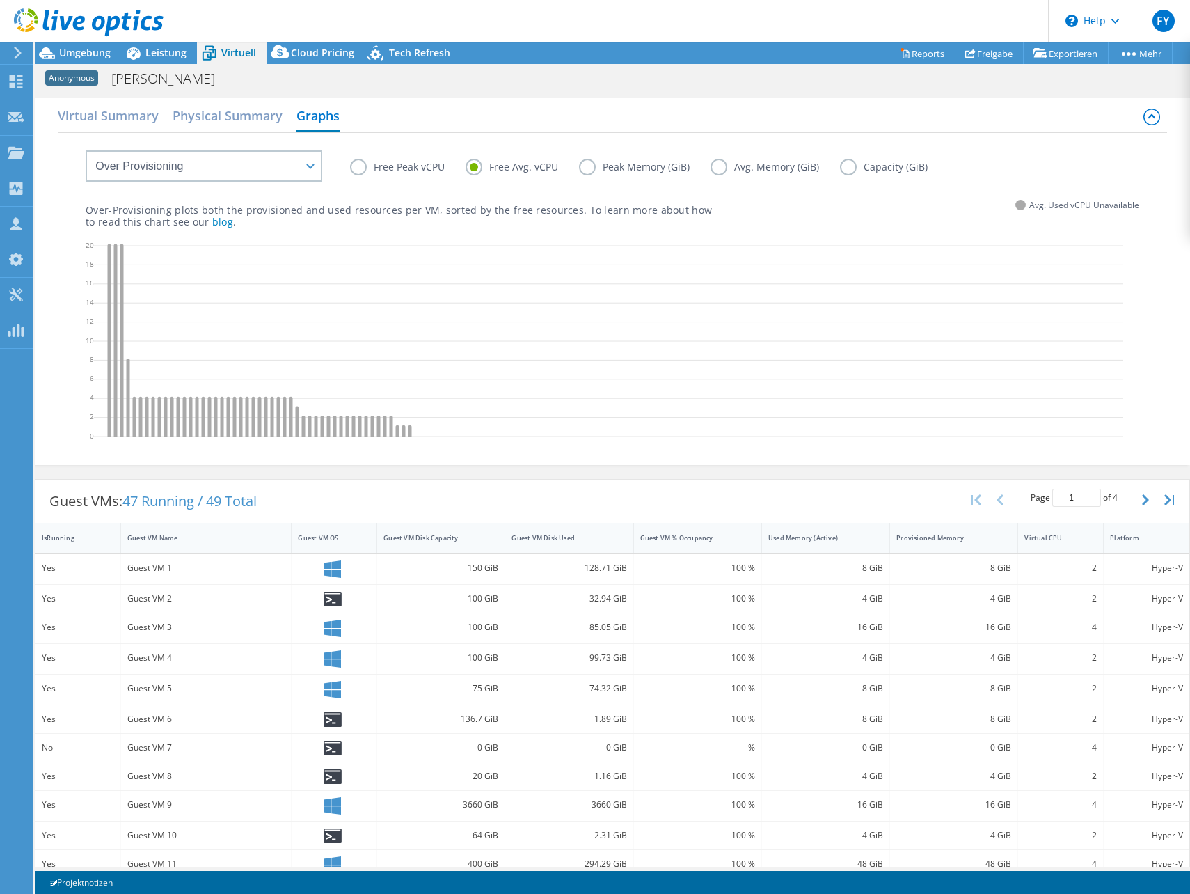
click at [0, 0] on input "Free Peak vCPU" at bounding box center [0, 0] width 0 height 0
